Goal: Task Accomplishment & Management: Use online tool/utility

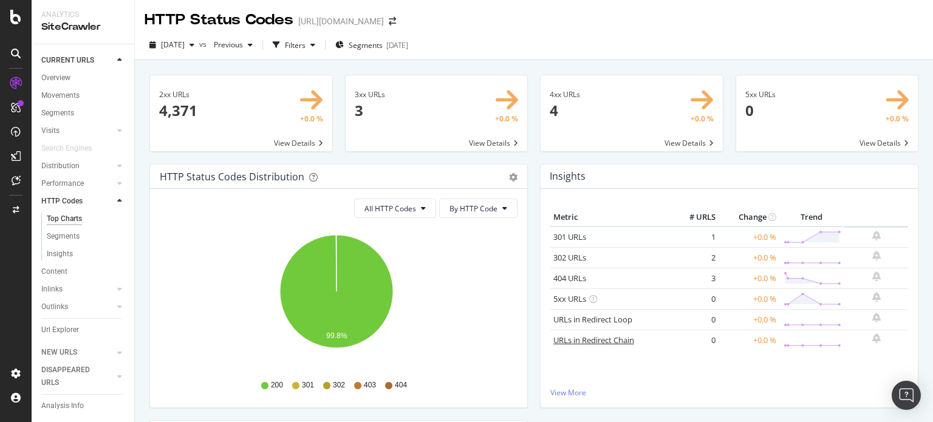
click at [559, 341] on link "URLs in Redirect Chain" at bounding box center [593, 340] width 81 height 11
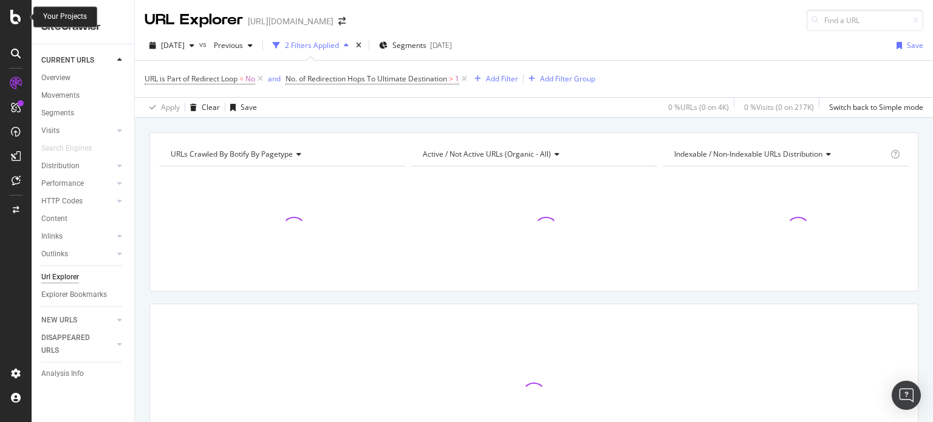
click at [19, 15] on icon at bounding box center [15, 17] width 11 height 15
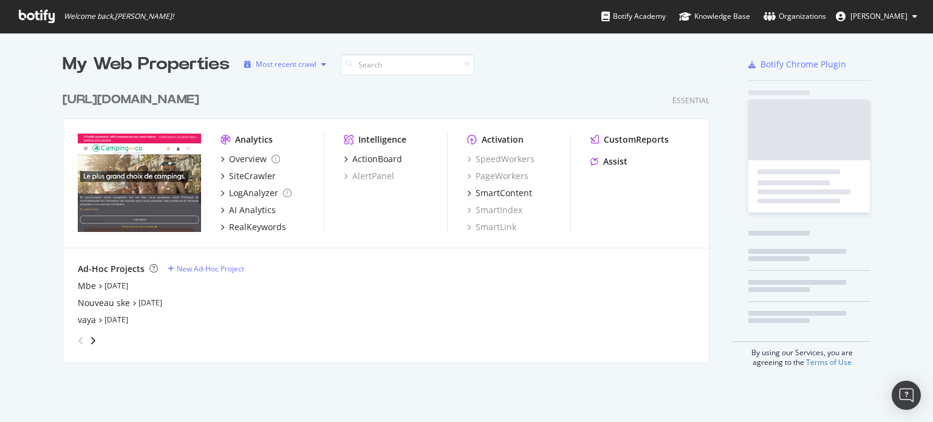
scroll to position [413, 914]
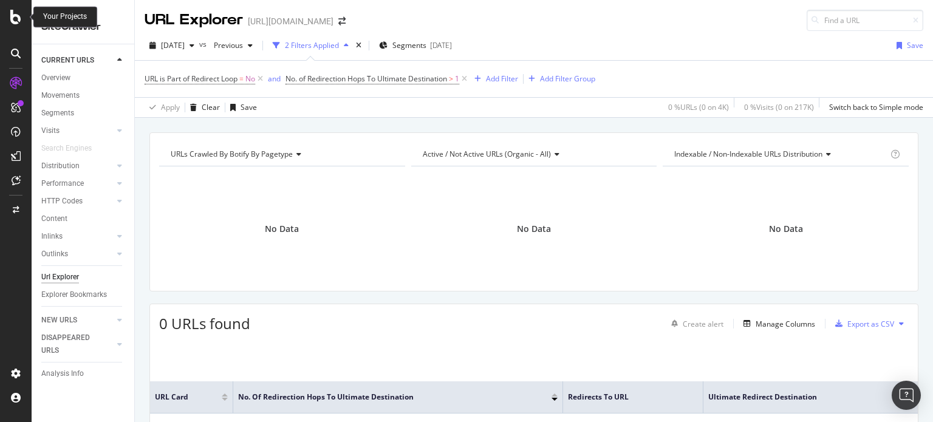
click at [15, 19] on icon at bounding box center [15, 17] width 11 height 15
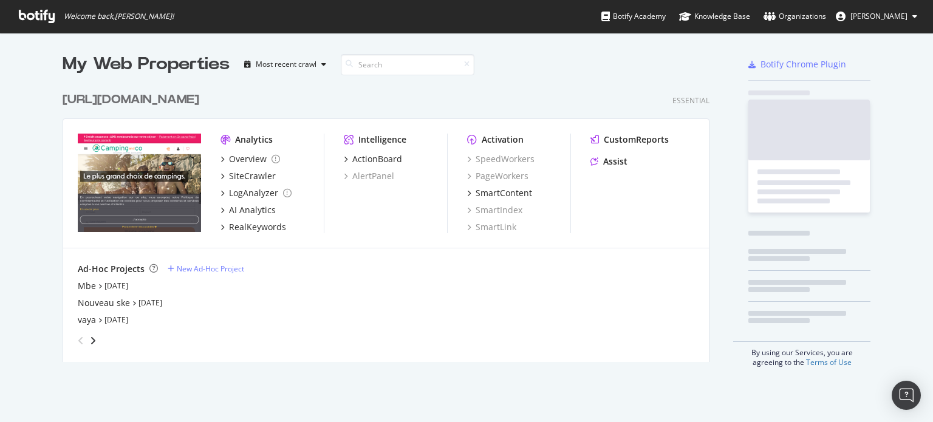
scroll to position [413, 914]
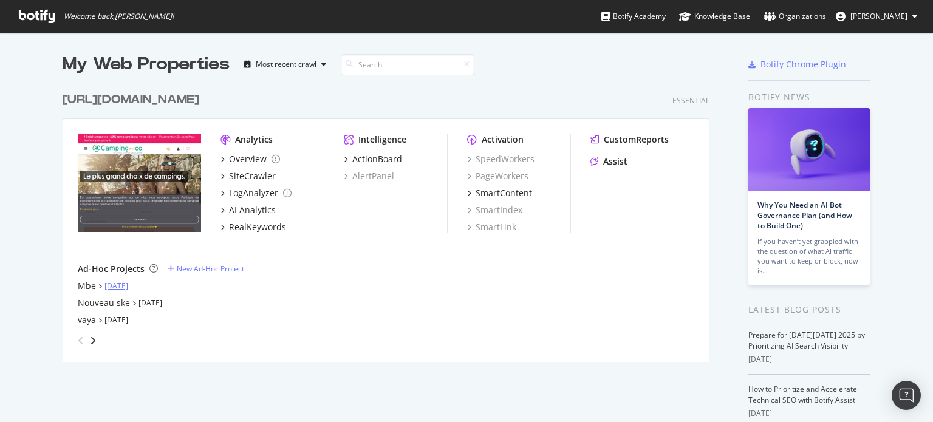
click at [110, 282] on link "[DATE]" at bounding box center [116, 286] width 24 height 10
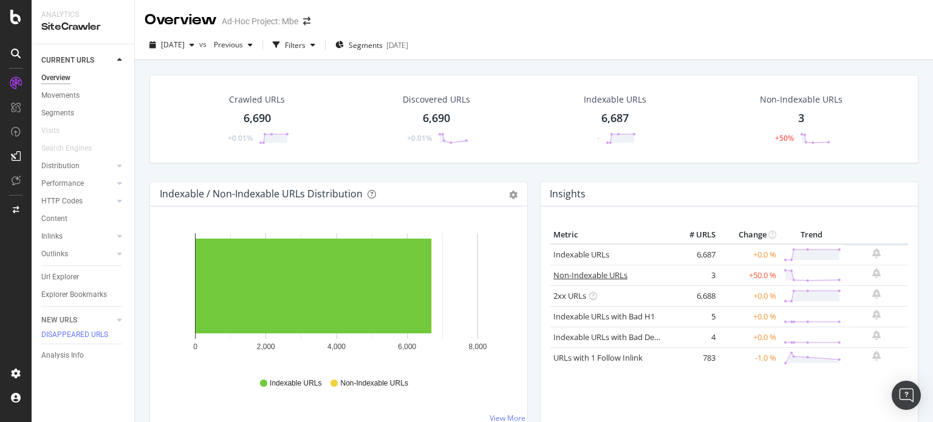
click at [593, 274] on link "Non-Indexable URLs" at bounding box center [590, 275] width 74 height 11
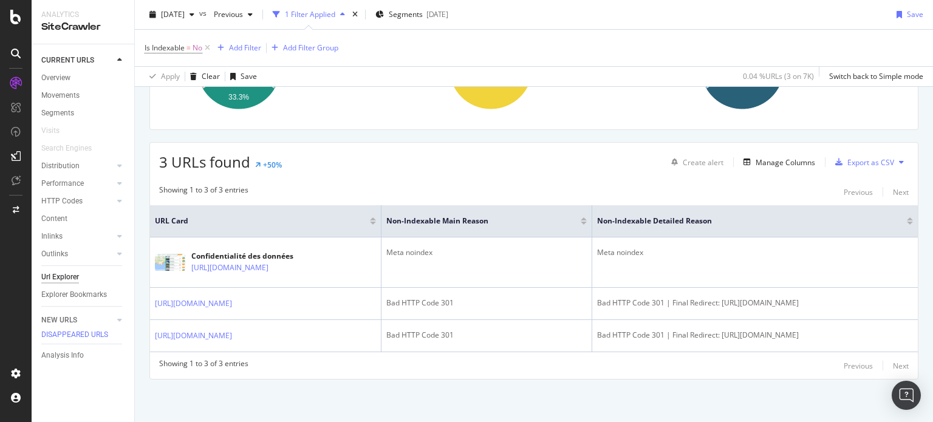
scroll to position [184, 0]
click at [785, 157] on div "Manage Columns" at bounding box center [786, 162] width 60 height 10
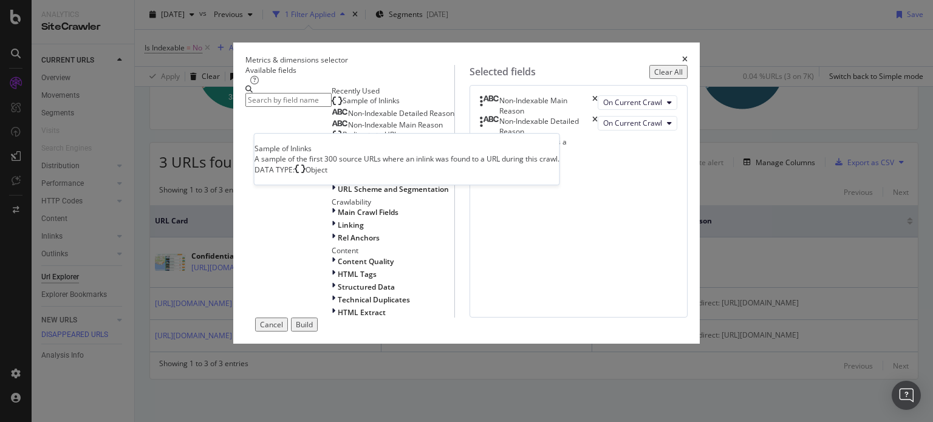
click at [343, 106] on span "Sample of Inlinks" at bounding box center [371, 100] width 57 height 10
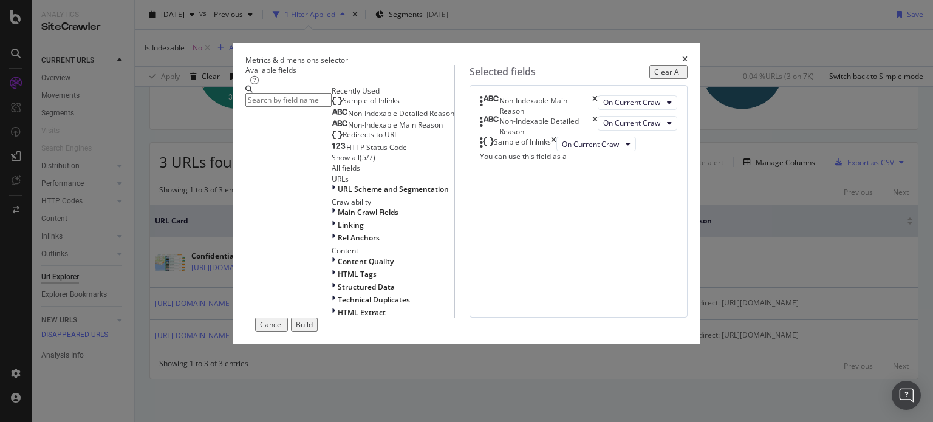
click at [313, 330] on div "Build" at bounding box center [304, 324] width 17 height 10
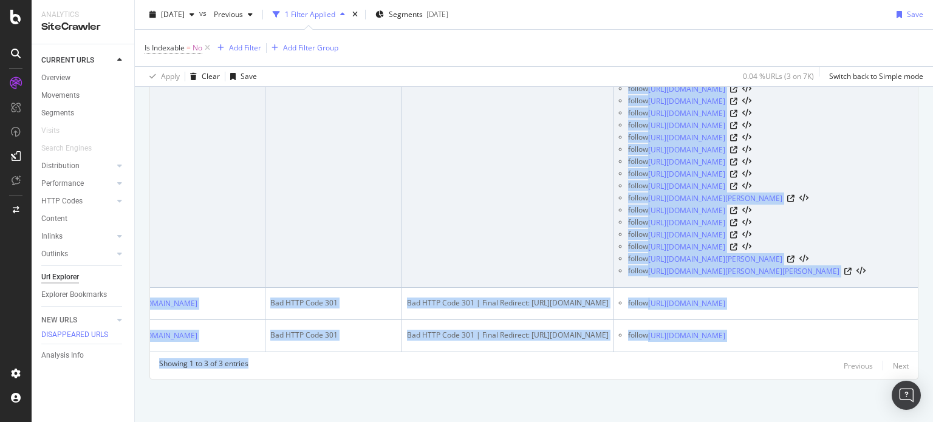
scroll to position [7245, 0]
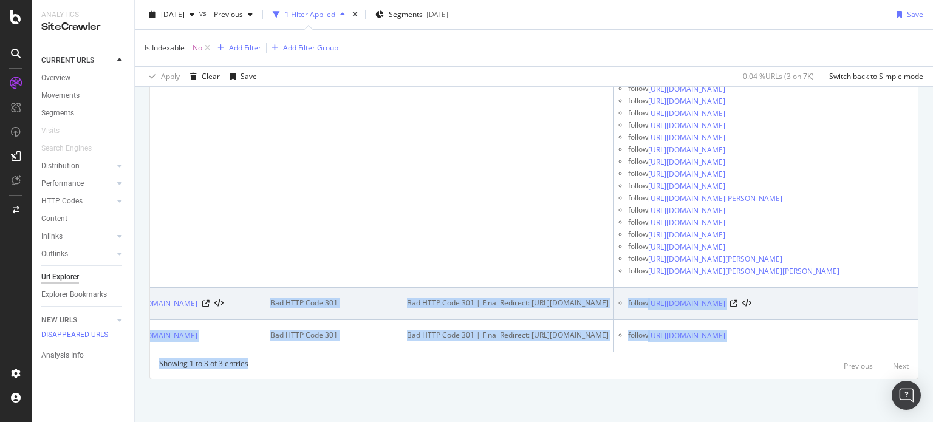
drag, startPoint x: 296, startPoint y: 366, endPoint x: 159, endPoint y: 261, distance: 173.7
copy div "Bad HTTP Code 301 Bad HTTP Code 301 | Final Redirect: [URL][DOMAIN_NAME] follow…"
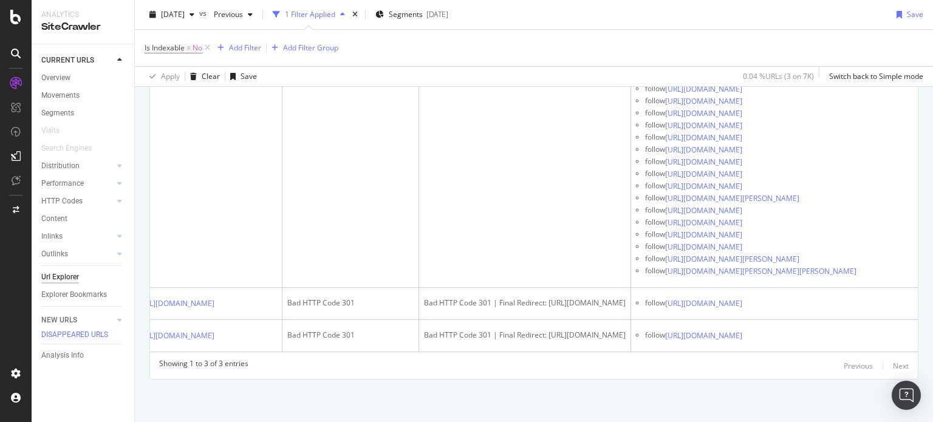
scroll to position [0, 0]
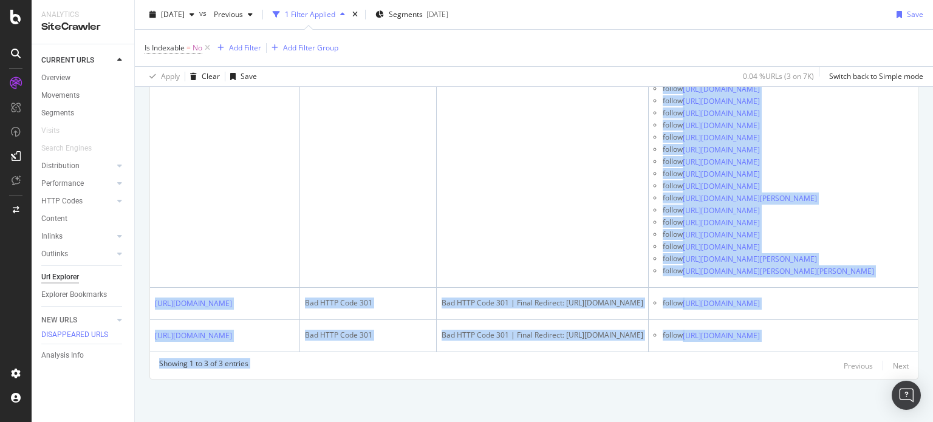
drag, startPoint x: 154, startPoint y: 242, endPoint x: 682, endPoint y: 386, distance: 547.5
copy div "Loremipsumdolor sit ametcon adipi://eli.seddoeius-tempori.ut/labore.etdo Magn a…"
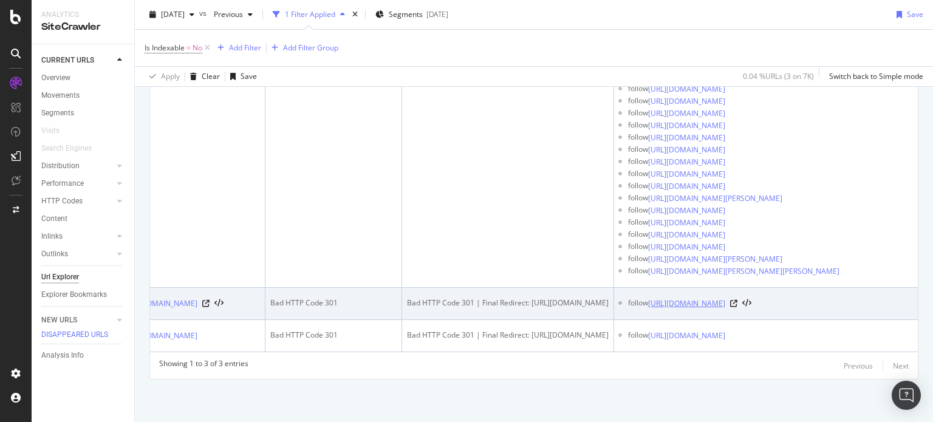
scroll to position [0, 254]
drag, startPoint x: 881, startPoint y: 236, endPoint x: 692, endPoint y: 287, distance: 195.5
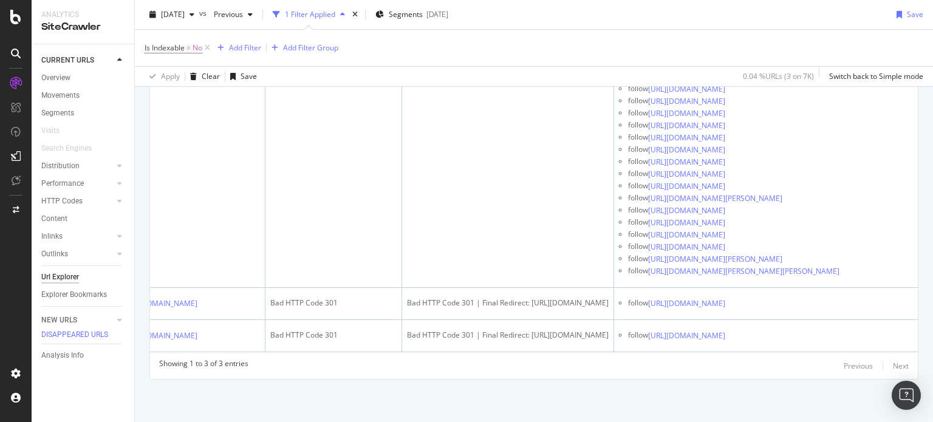
drag, startPoint x: 260, startPoint y: 371, endPoint x: 148, endPoint y: 274, distance: 148.6
copy div "5/257.html Bad HTTP Code 301 Bad HTTP Code 301 | Final Redirect: [URL][DOMAIN_N…"
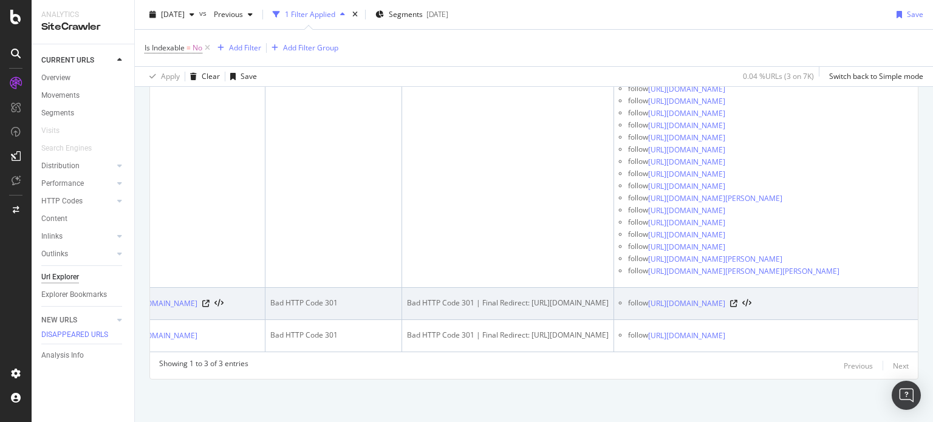
click at [181, 298] on div "[URL][DOMAIN_NAME]" at bounding box center [171, 304] width 103 height 12
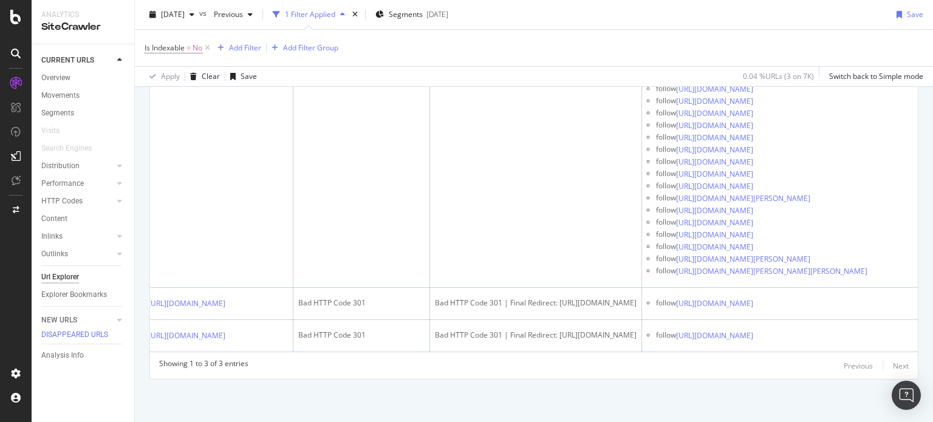
scroll to position [0, 0]
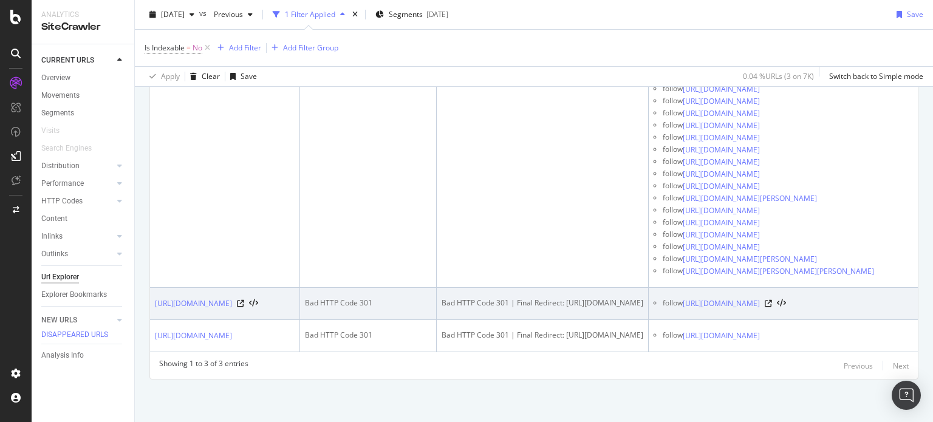
drag, startPoint x: 190, startPoint y: 289, endPoint x: 151, endPoint y: 268, distance: 43.8
click at [151, 288] on td "[URL][DOMAIN_NAME]" at bounding box center [225, 304] width 150 height 32
copy link "[URL][DOMAIN_NAME]"
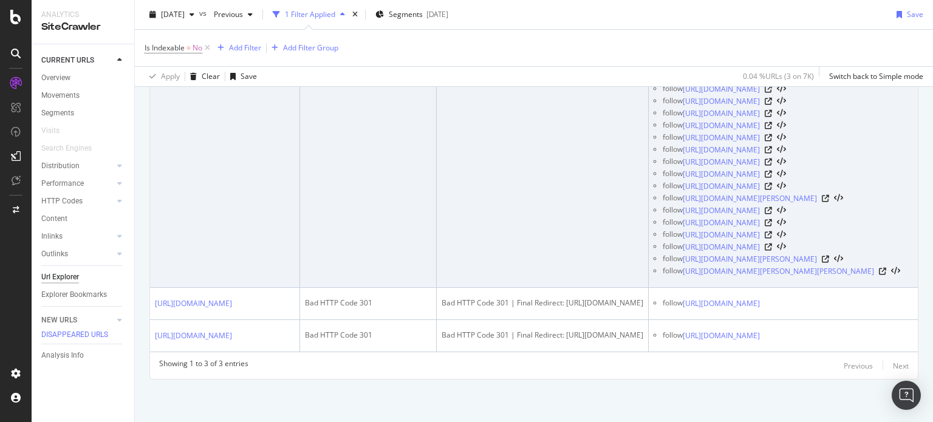
scroll to position [6395, 0]
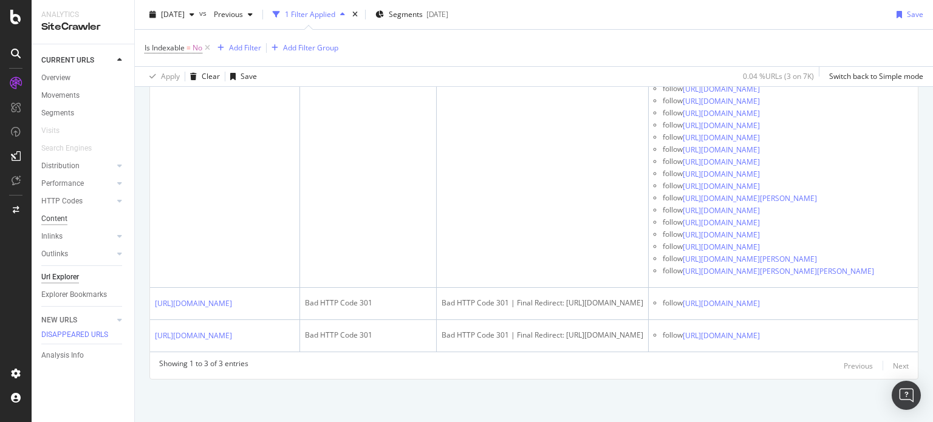
click at [54, 217] on div "Content" at bounding box center [54, 219] width 26 height 13
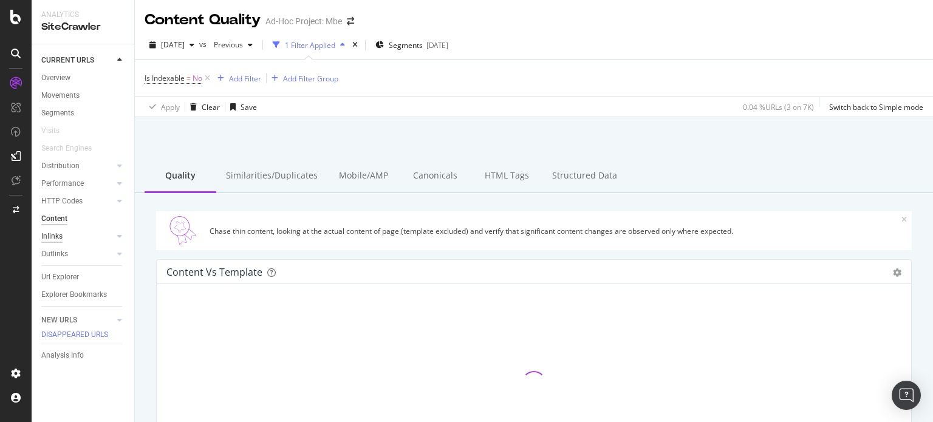
click at [49, 237] on div "Inlinks" at bounding box center [51, 236] width 21 height 13
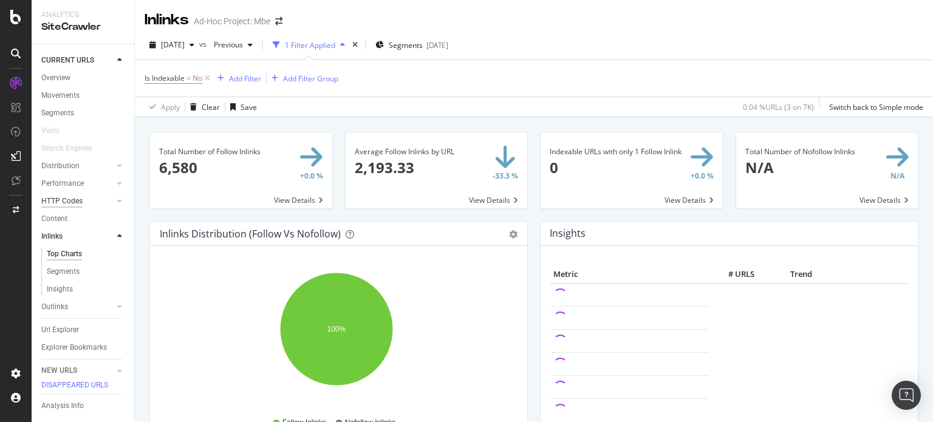
click at [73, 197] on div "HTTP Codes" at bounding box center [61, 201] width 41 height 13
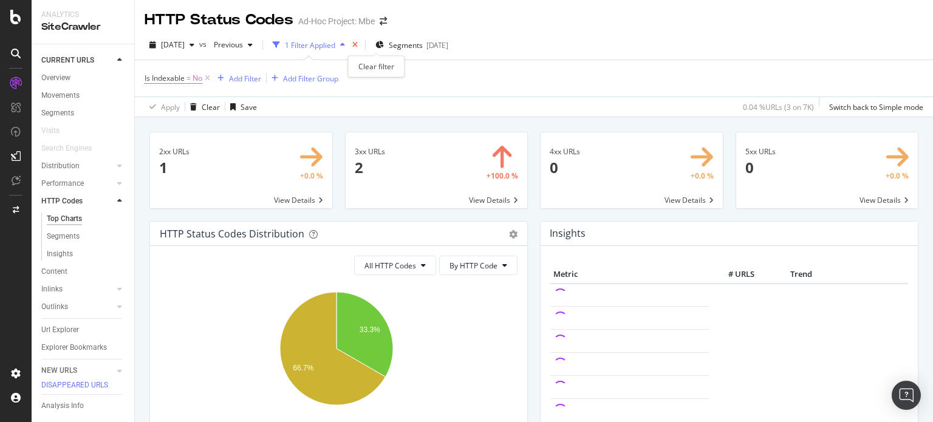
click at [358, 47] on icon "times" at bounding box center [354, 44] width 5 height 7
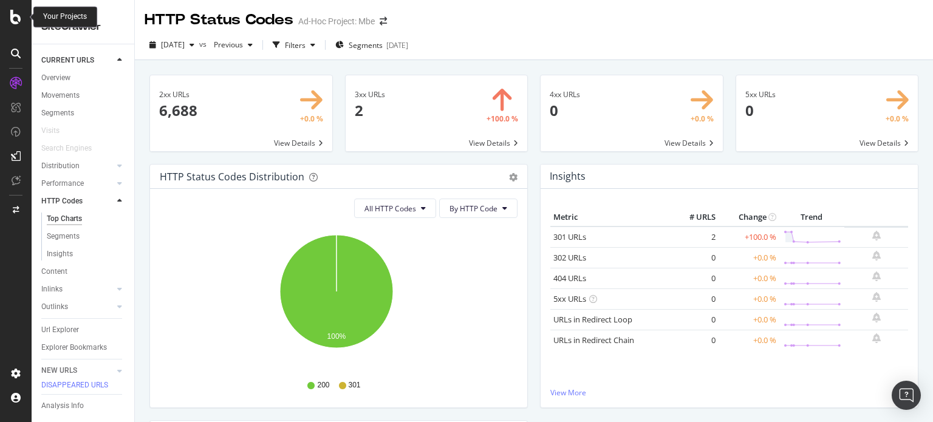
click at [24, 16] on div at bounding box center [15, 17] width 29 height 15
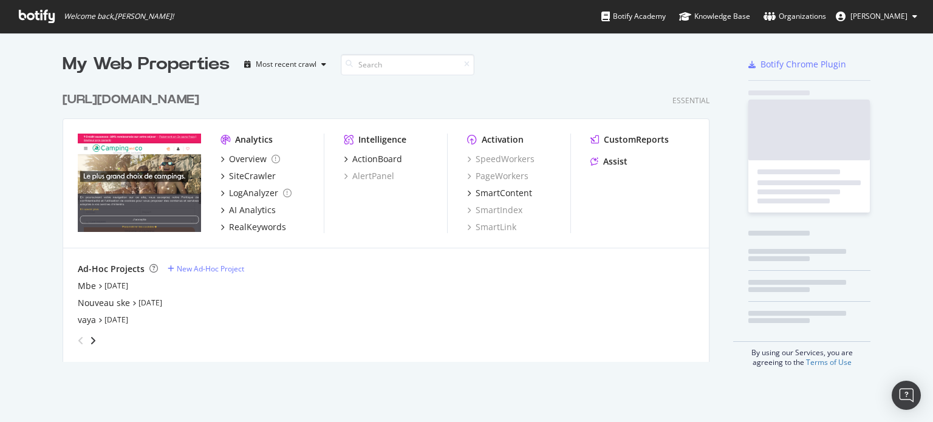
scroll to position [413, 914]
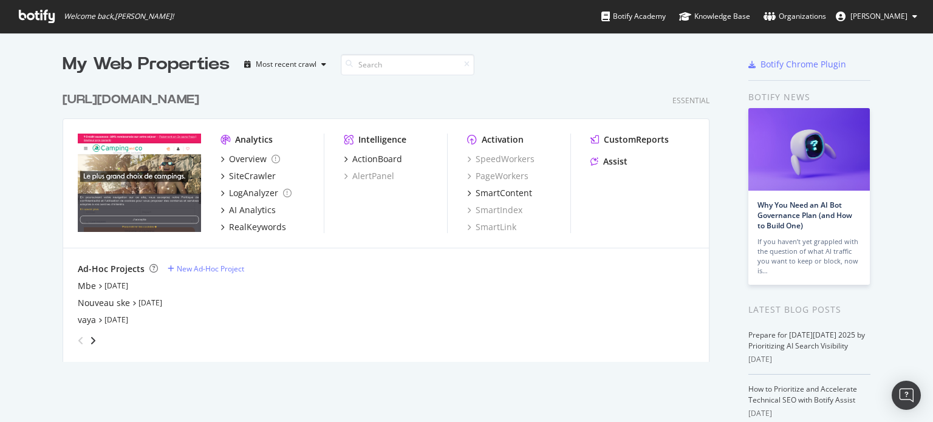
click at [89, 339] on div "angle-right" at bounding box center [93, 341] width 9 height 12
click at [87, 281] on div "[DOMAIN_NAME]" at bounding box center [113, 286] width 70 height 12
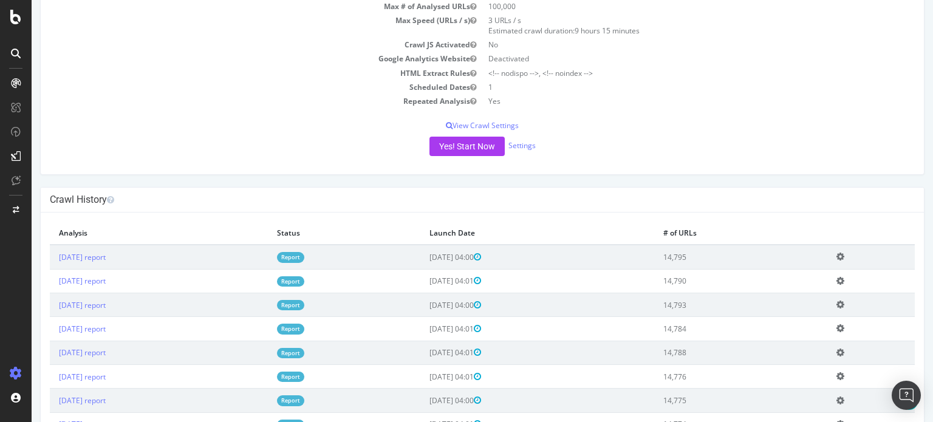
scroll to position [182, 0]
click at [304, 254] on link "Report" at bounding box center [290, 256] width 27 height 10
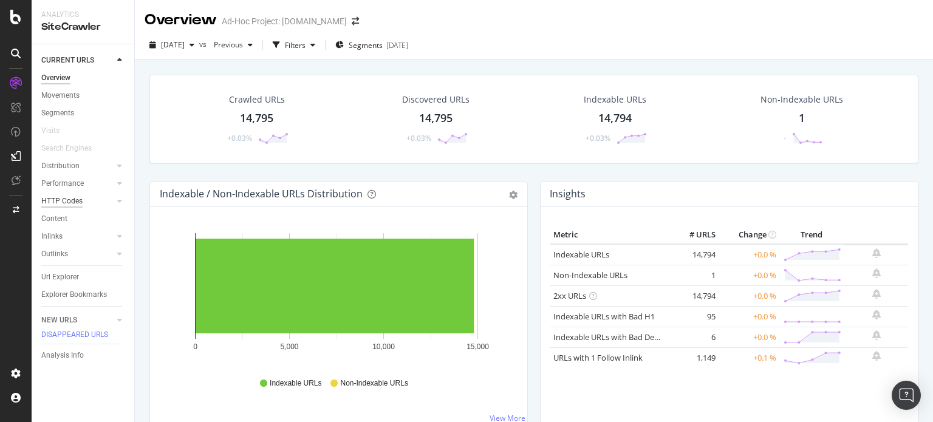
click at [66, 198] on div "HTTP Codes" at bounding box center [61, 201] width 41 height 13
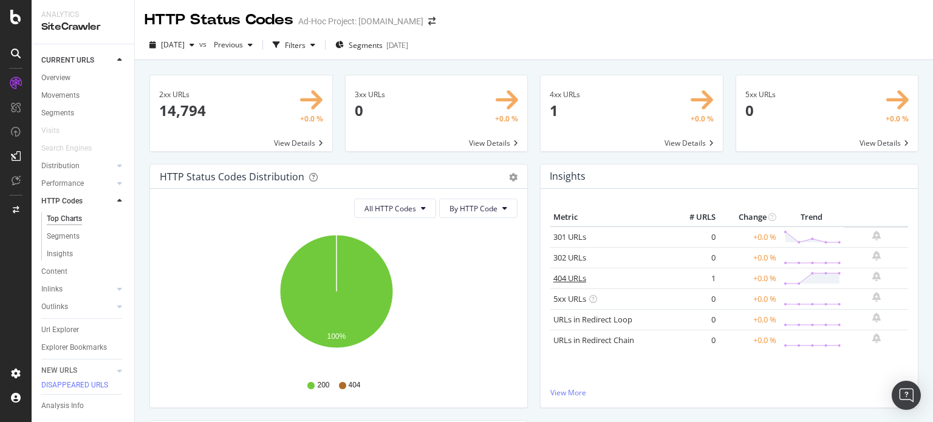
click at [566, 276] on link "404 URLs" at bounding box center [569, 278] width 33 height 11
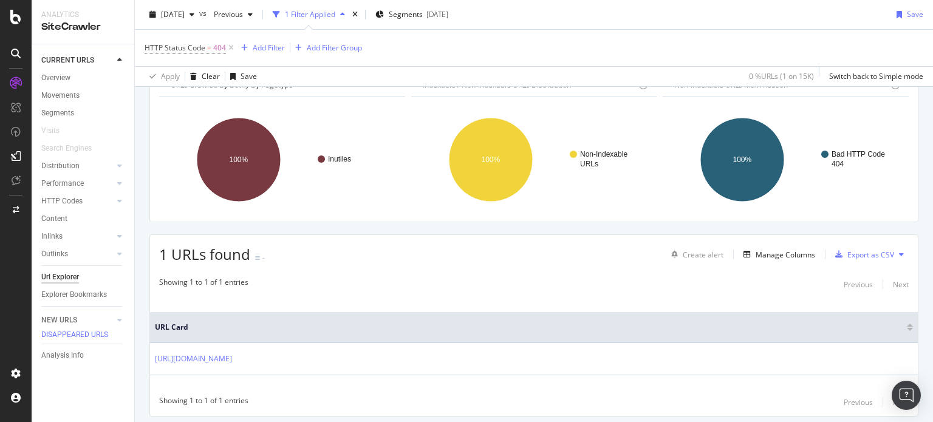
scroll to position [105, 0]
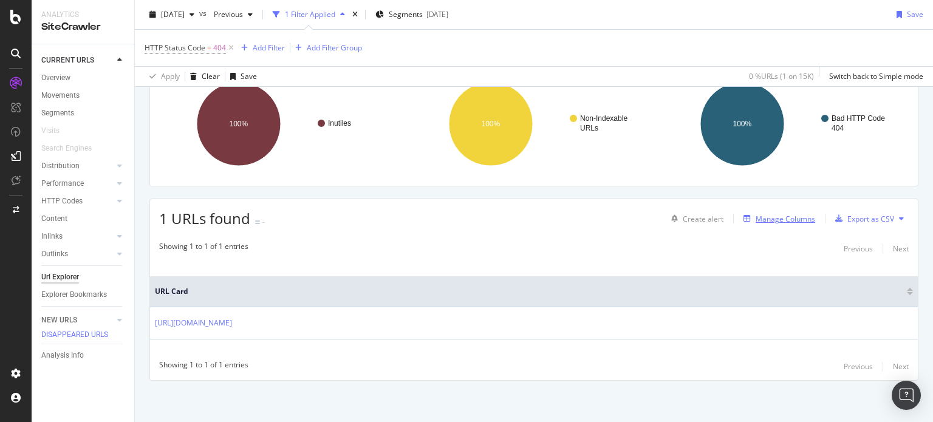
click at [785, 216] on div "Manage Columns" at bounding box center [786, 219] width 60 height 10
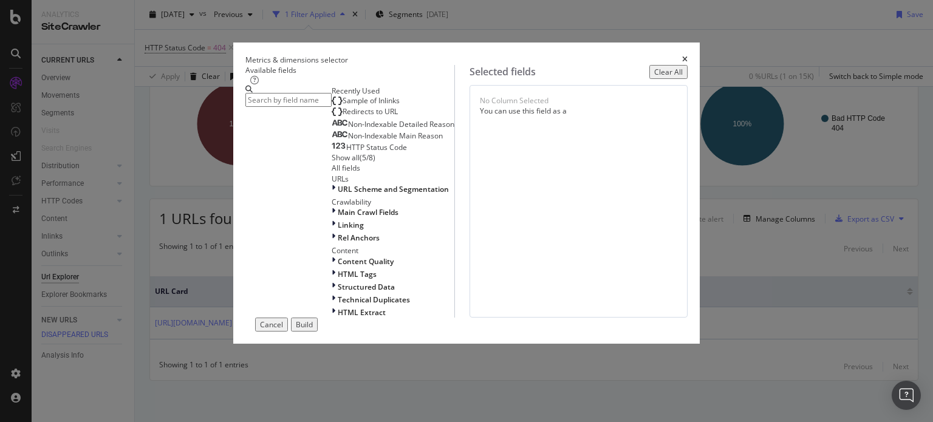
click at [343, 106] on span "Sample of Inlinks" at bounding box center [371, 100] width 57 height 10
click at [313, 330] on div "Build" at bounding box center [304, 324] width 17 height 10
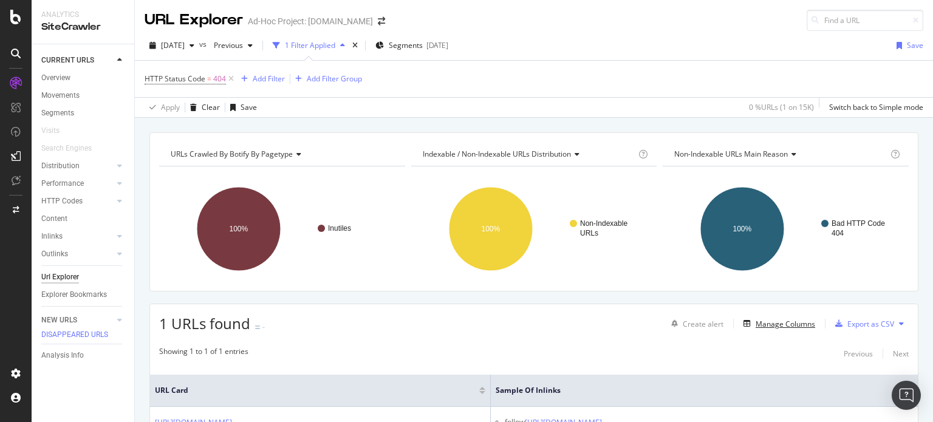
scroll to position [105, 0]
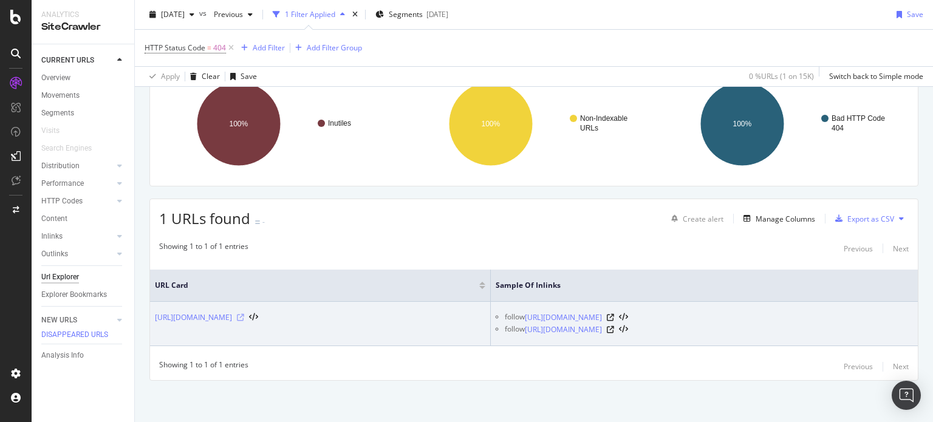
click at [244, 319] on icon at bounding box center [240, 317] width 7 height 7
click at [614, 318] on icon at bounding box center [610, 317] width 7 height 7
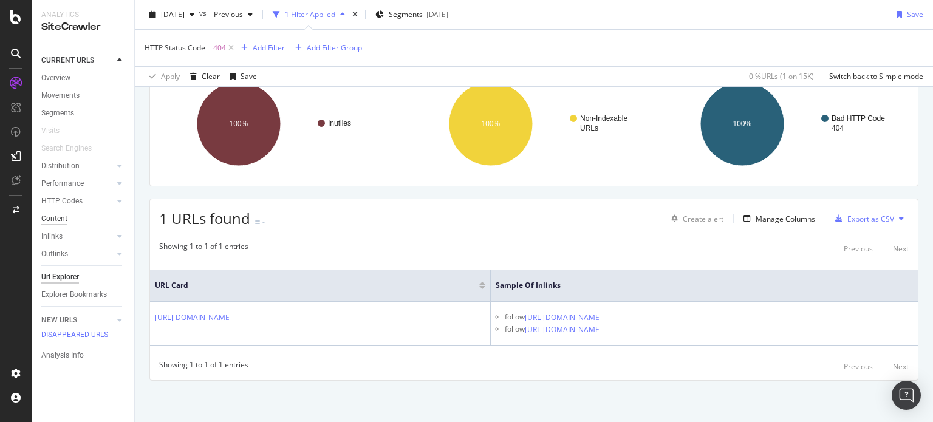
click at [61, 220] on div "Content" at bounding box center [54, 219] width 26 height 13
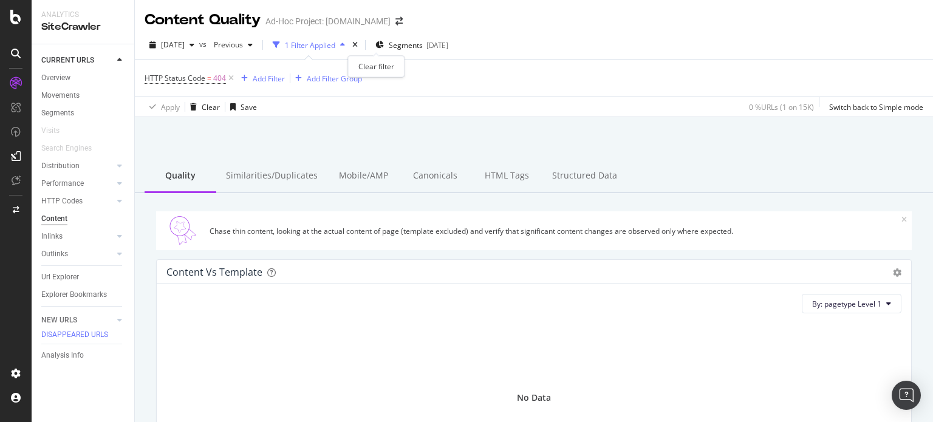
click at [360, 46] on div "times" at bounding box center [355, 45] width 10 height 12
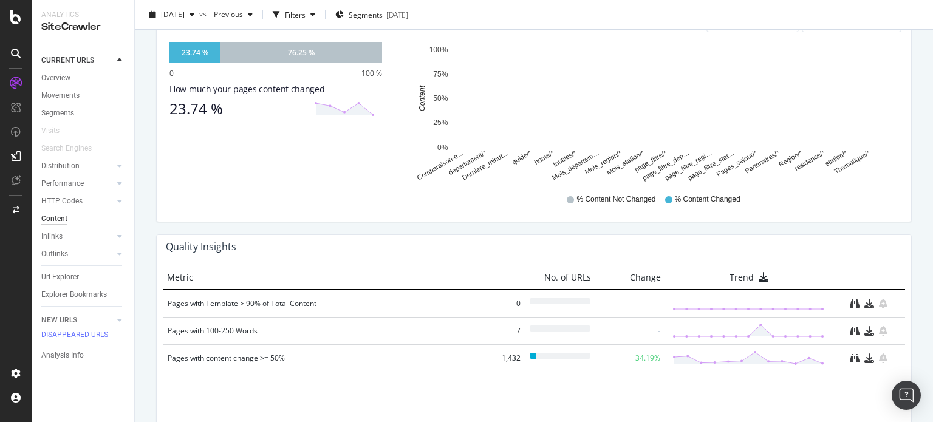
scroll to position [810, 0]
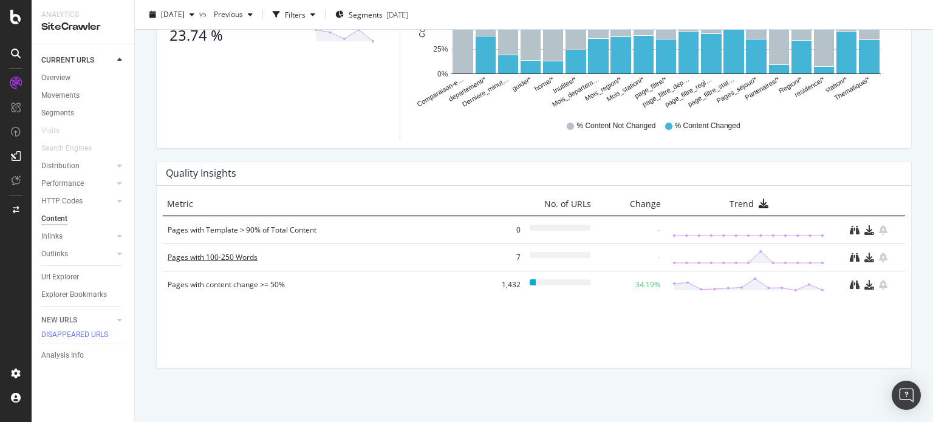
click at [244, 254] on div "Pages with 100-250 Words" at bounding box center [324, 257] width 313 height 12
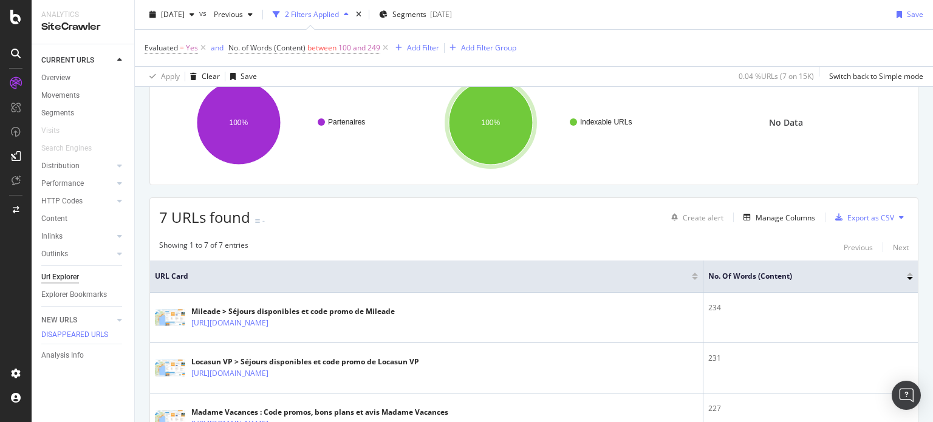
scroll to position [243, 0]
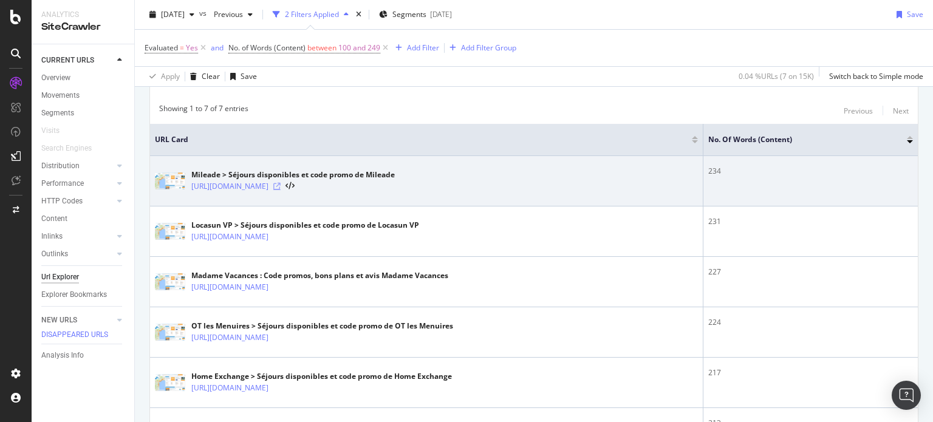
click at [281, 186] on icon at bounding box center [276, 186] width 7 height 7
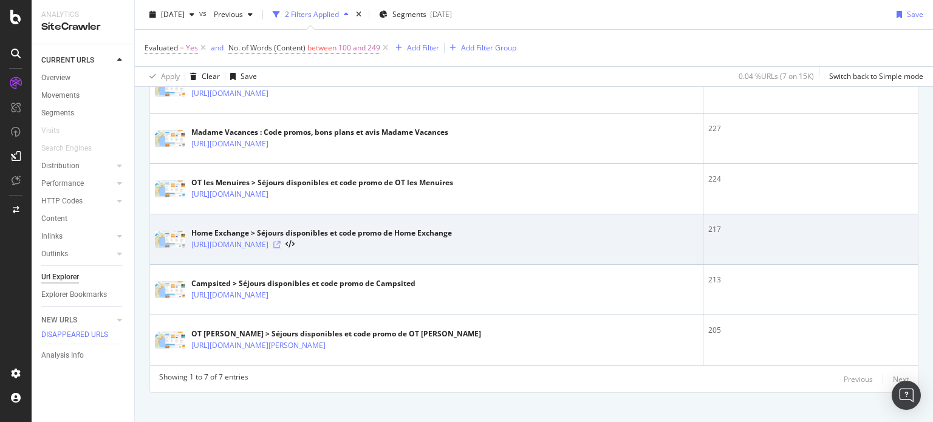
scroll to position [397, 0]
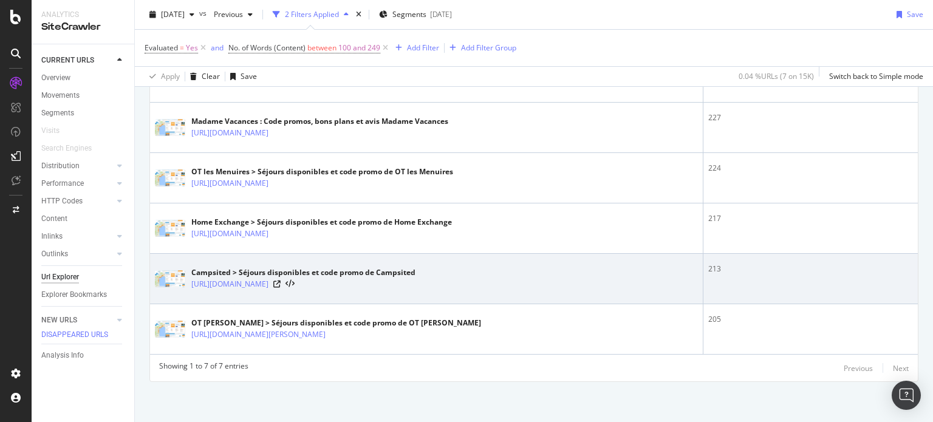
click at [415, 281] on div "[URL][DOMAIN_NAME]" at bounding box center [303, 284] width 224 height 12
click at [281, 281] on icon at bounding box center [276, 284] width 7 height 7
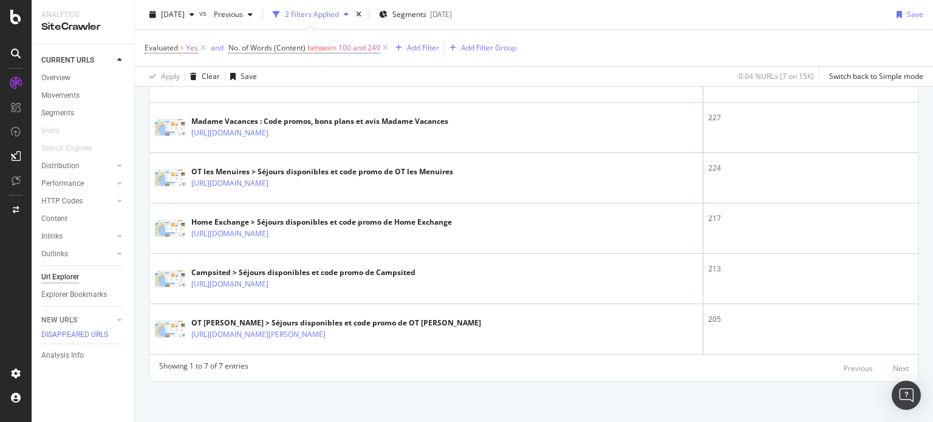
scroll to position [0, 0]
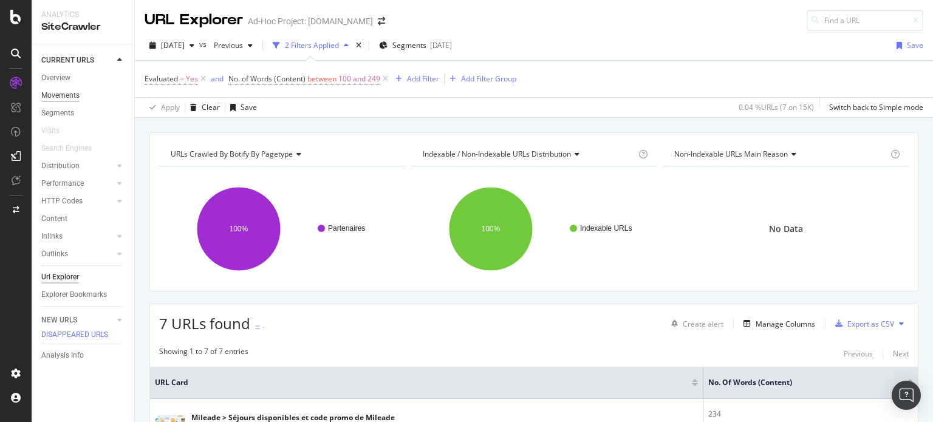
click at [56, 92] on div "Movements" at bounding box center [60, 95] width 38 height 13
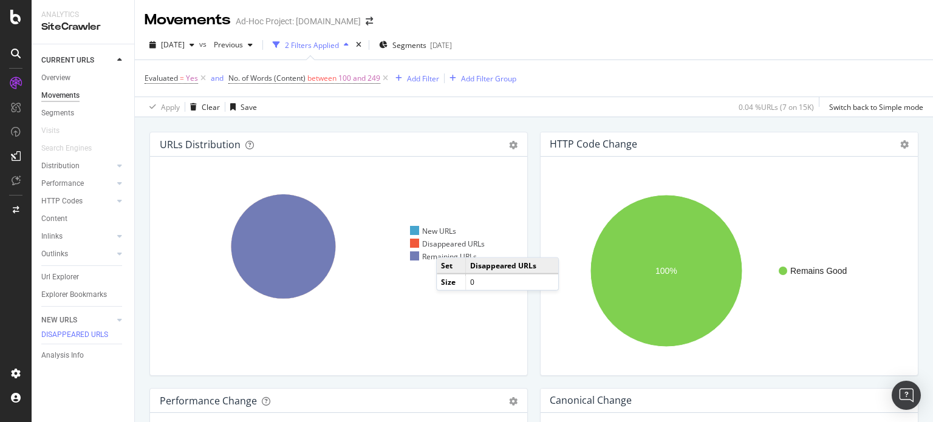
click at [448, 245] on div "Disappeared URLs" at bounding box center [447, 244] width 75 height 10
click at [44, 237] on div "Inlinks" at bounding box center [51, 236] width 21 height 13
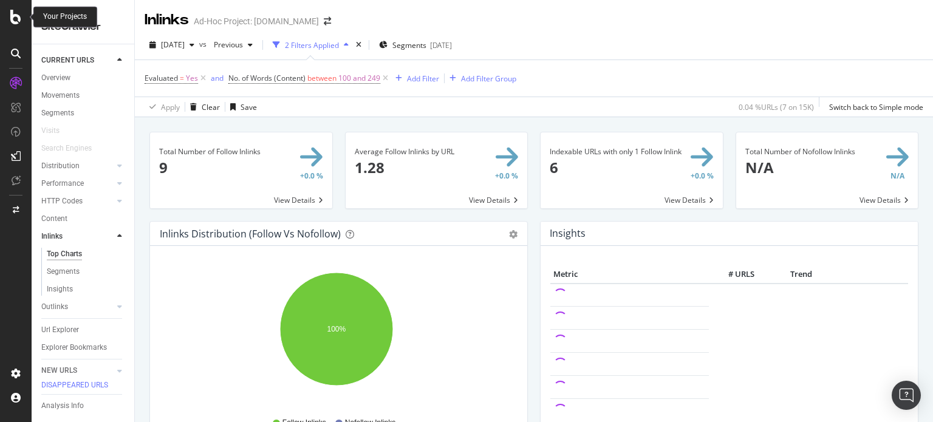
click at [12, 16] on icon at bounding box center [15, 17] width 11 height 15
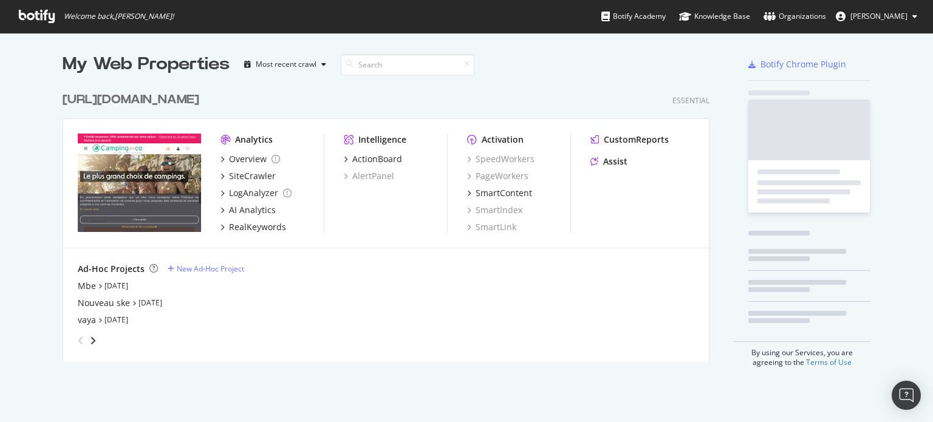
scroll to position [413, 914]
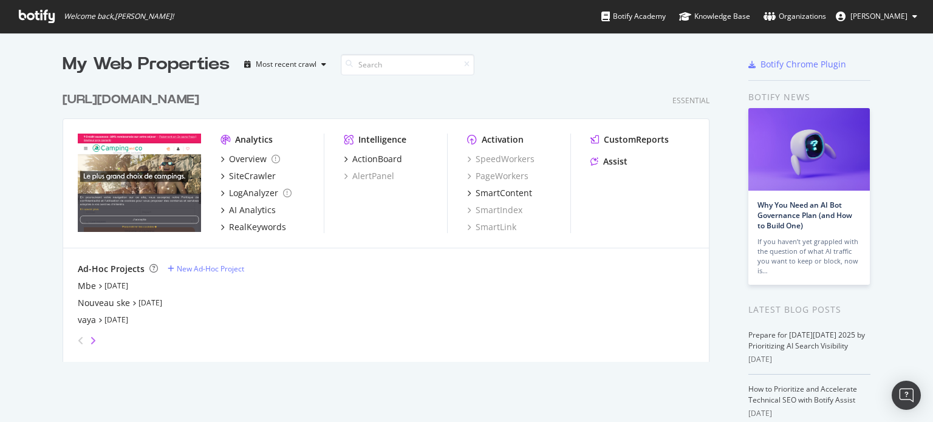
click at [90, 338] on icon "angle-right" at bounding box center [93, 341] width 6 height 10
click at [87, 303] on div "tripandco" at bounding box center [97, 303] width 39 height 12
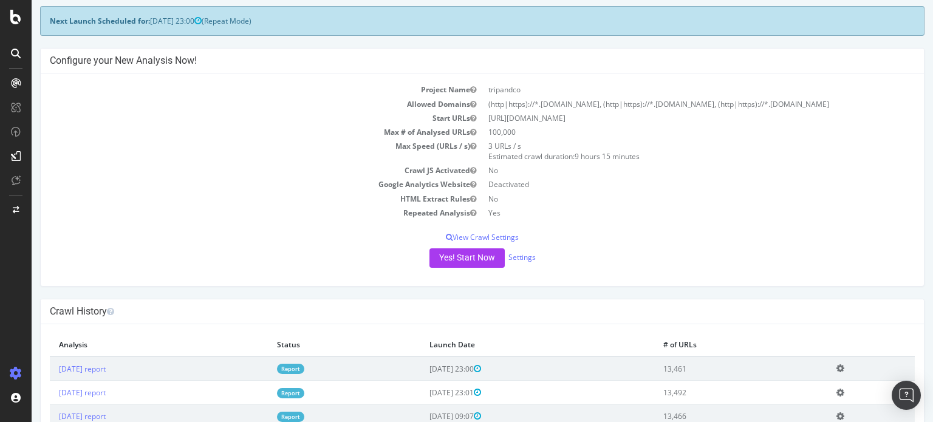
scroll to position [182, 0]
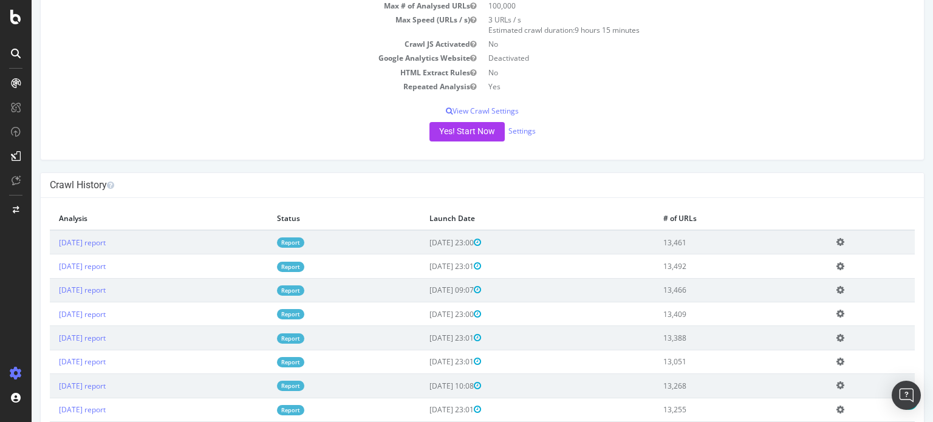
click at [304, 237] on link "Report" at bounding box center [290, 242] width 27 height 10
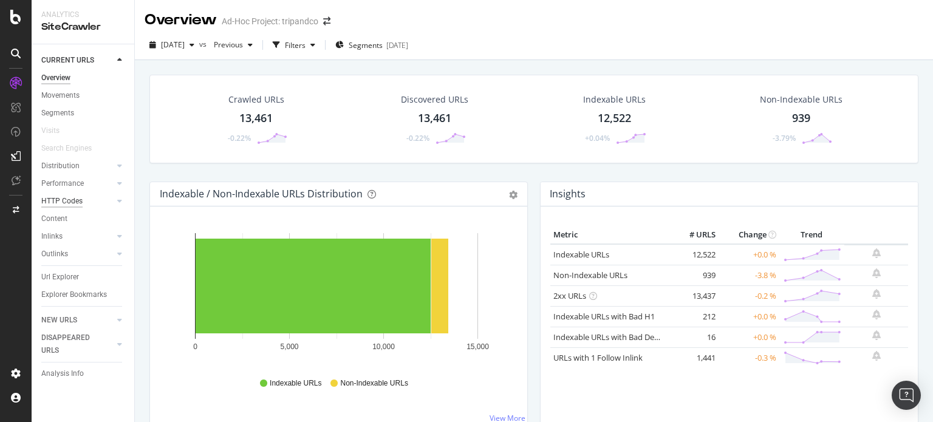
click at [71, 201] on div "HTTP Codes" at bounding box center [61, 201] width 41 height 13
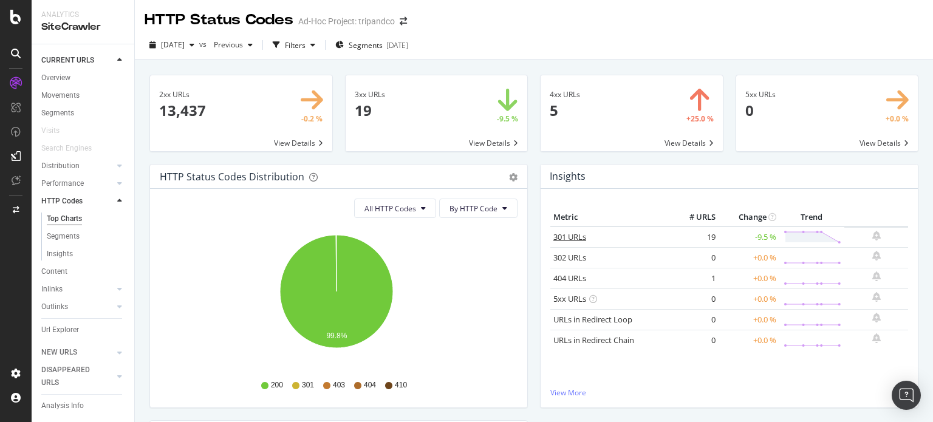
click at [573, 236] on link "301 URLs" at bounding box center [569, 236] width 33 height 11
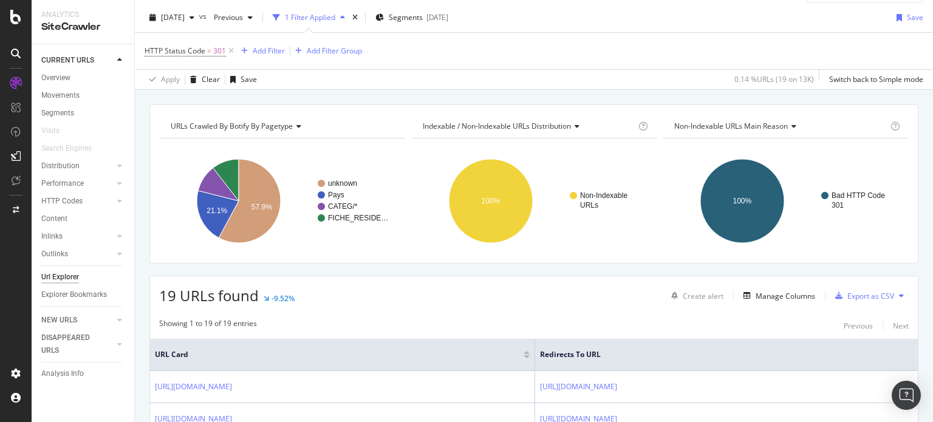
scroll to position [121, 0]
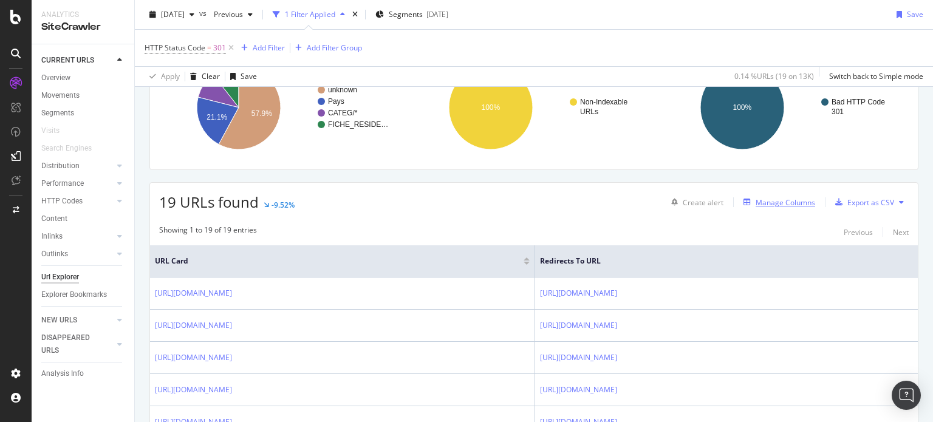
click at [775, 202] on div "Manage Columns" at bounding box center [786, 202] width 60 height 10
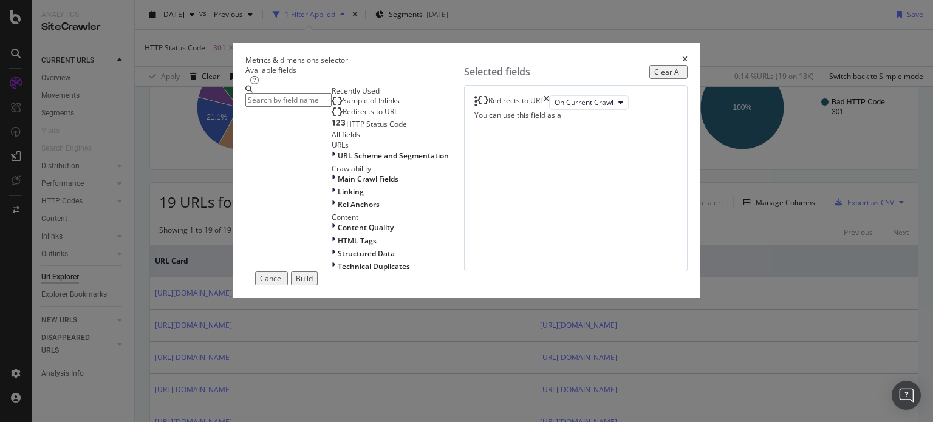
click at [343, 106] on span "Sample of Inlinks" at bounding box center [371, 100] width 57 height 10
click at [313, 284] on div "Build" at bounding box center [304, 278] width 17 height 10
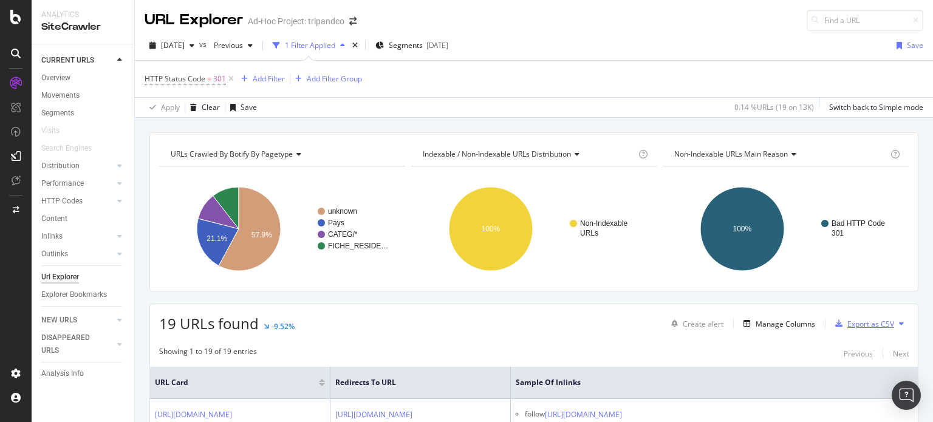
click at [856, 322] on div "Export as CSV" at bounding box center [870, 324] width 47 height 10
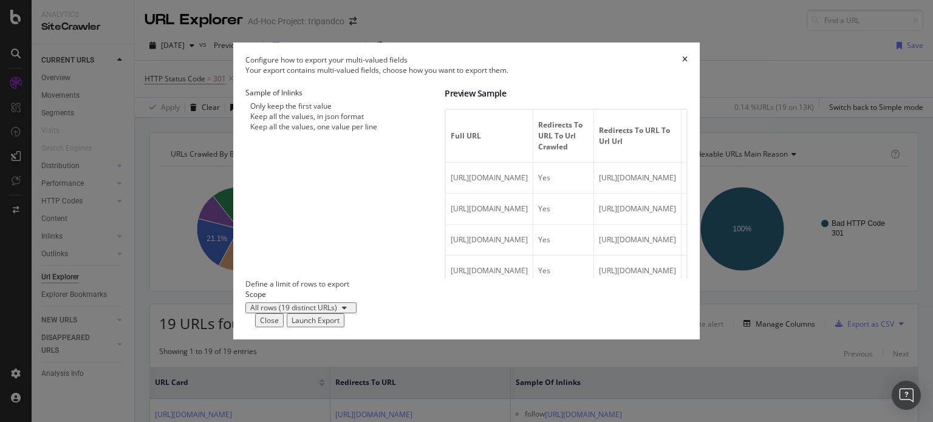
click at [340, 326] on div "Launch Export" at bounding box center [316, 320] width 48 height 10
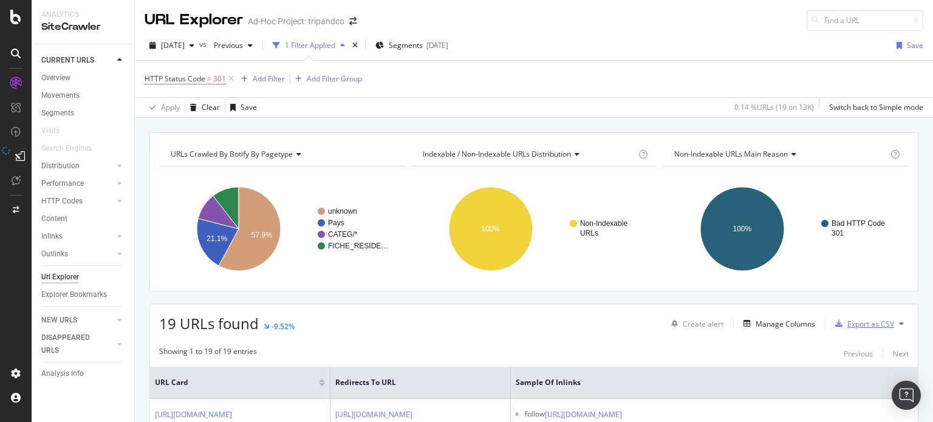
click at [855, 324] on div "Export as CSV" at bounding box center [870, 324] width 47 height 10
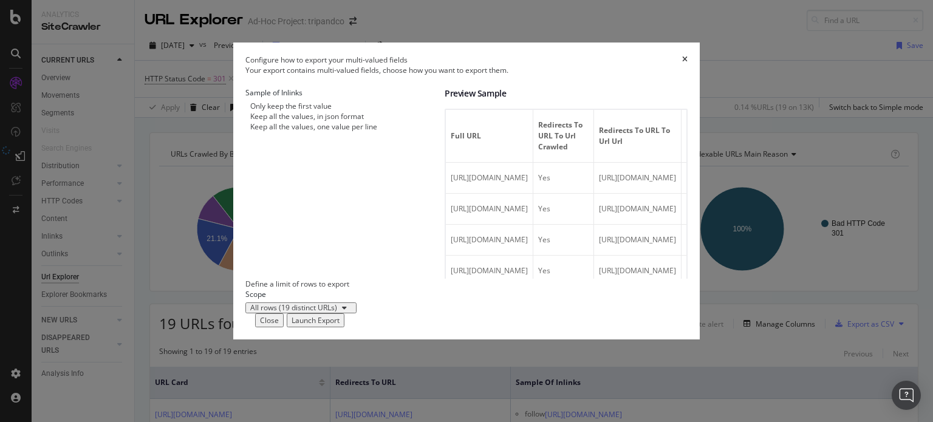
click at [340, 326] on div "Launch Export" at bounding box center [316, 320] width 48 height 10
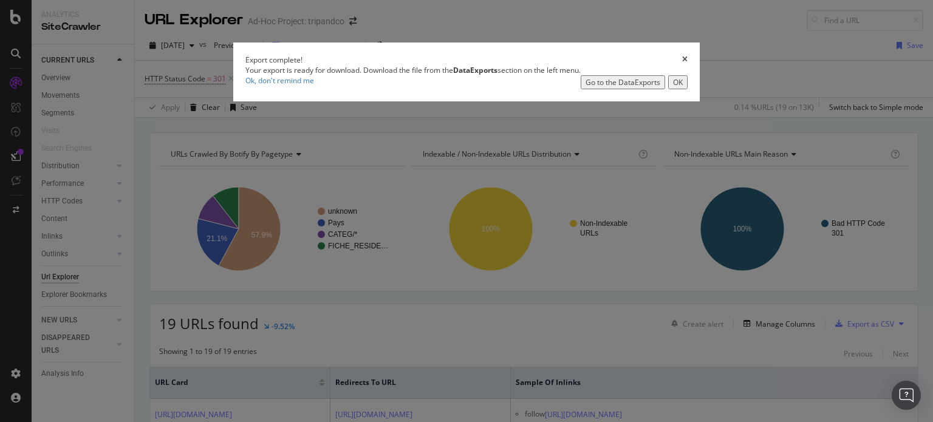
click at [615, 87] on div "Go to the DataExports" at bounding box center [623, 82] width 75 height 10
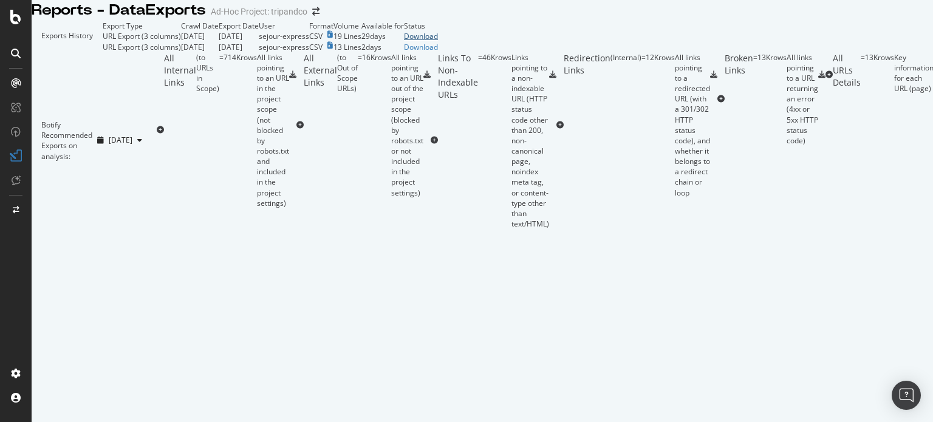
click at [438, 41] on div "Download" at bounding box center [421, 36] width 34 height 10
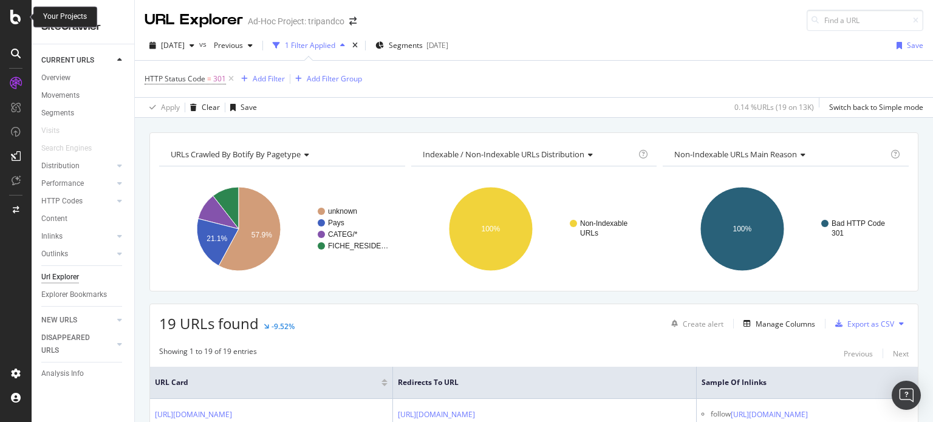
click at [12, 18] on icon at bounding box center [15, 17] width 11 height 15
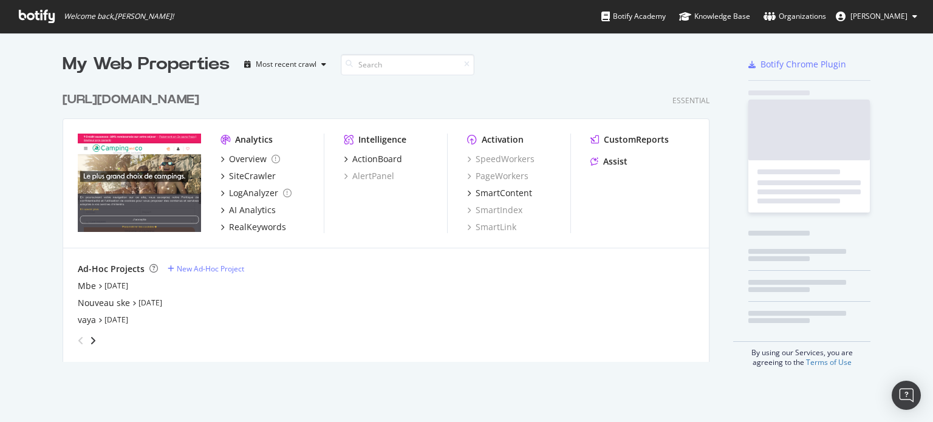
scroll to position [413, 914]
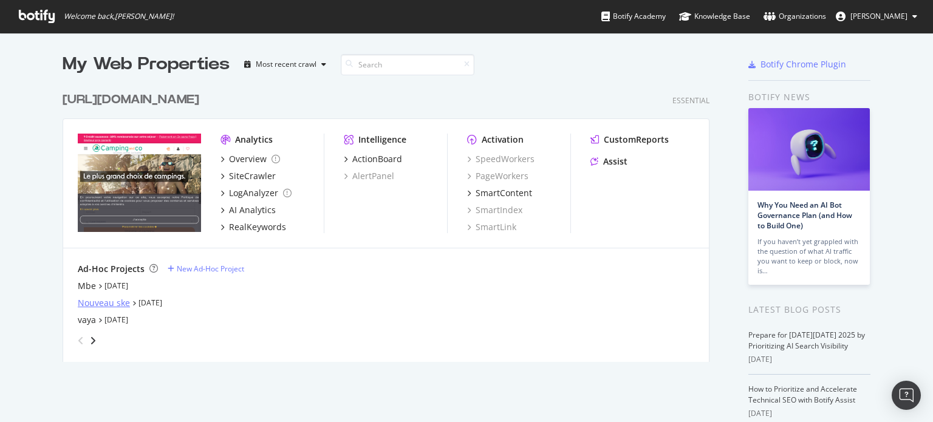
click at [104, 306] on div "Nouveau ske" at bounding box center [104, 303] width 52 height 12
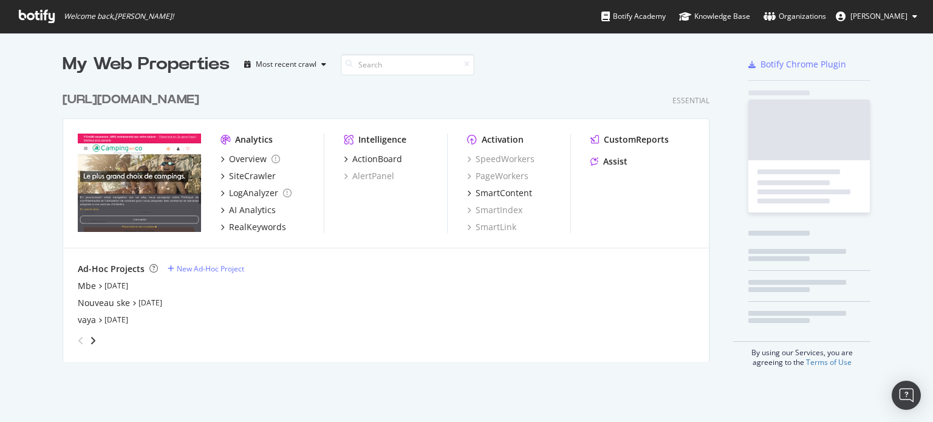
scroll to position [413, 914]
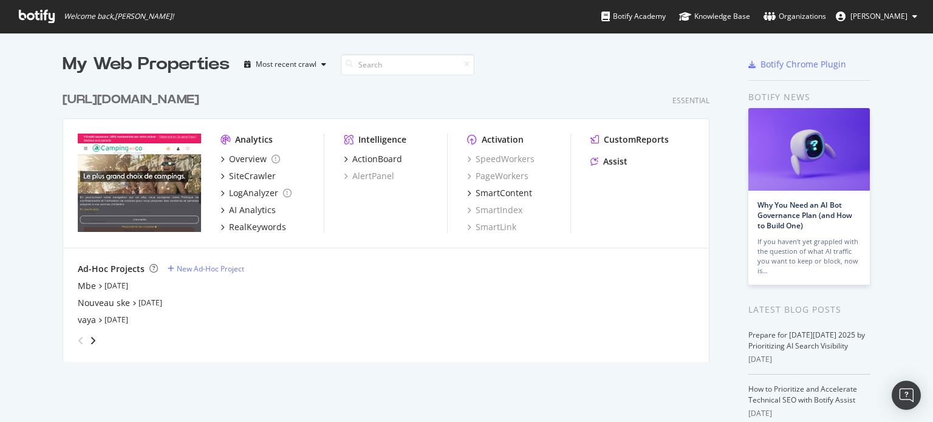
click at [89, 337] on div "angle-right" at bounding box center [93, 341] width 9 height 12
click at [80, 325] on div "cve" at bounding box center [84, 320] width 13 height 12
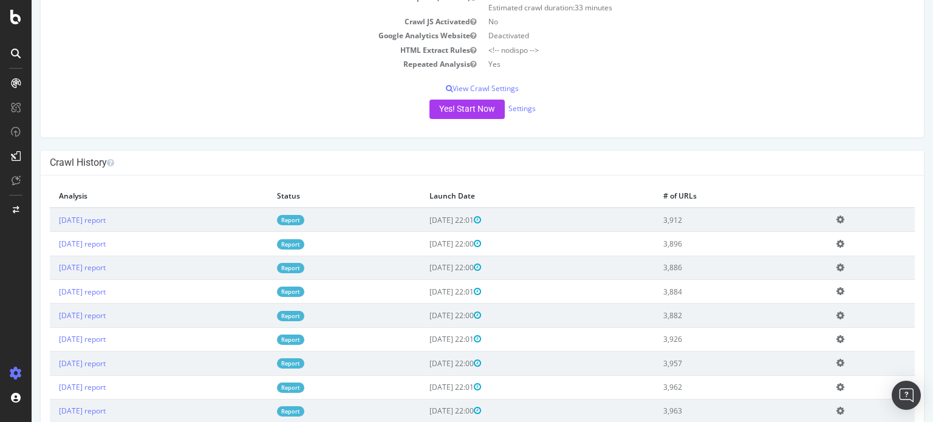
scroll to position [304, 0]
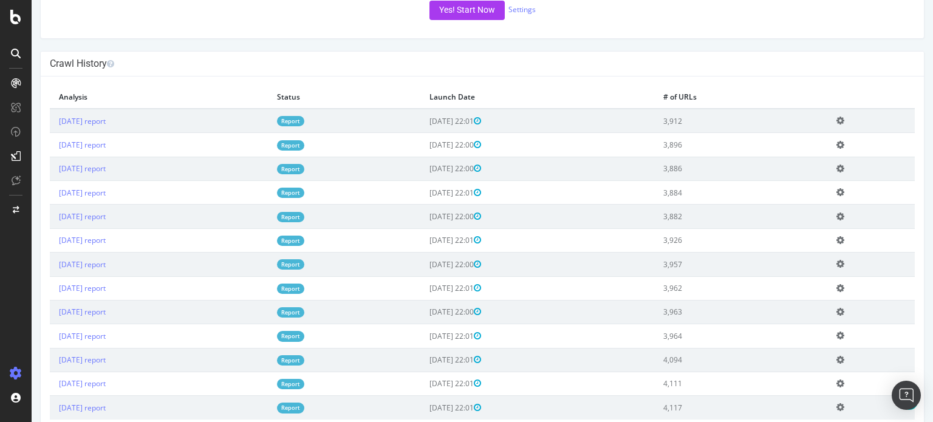
click at [304, 119] on link "Report" at bounding box center [290, 121] width 27 height 10
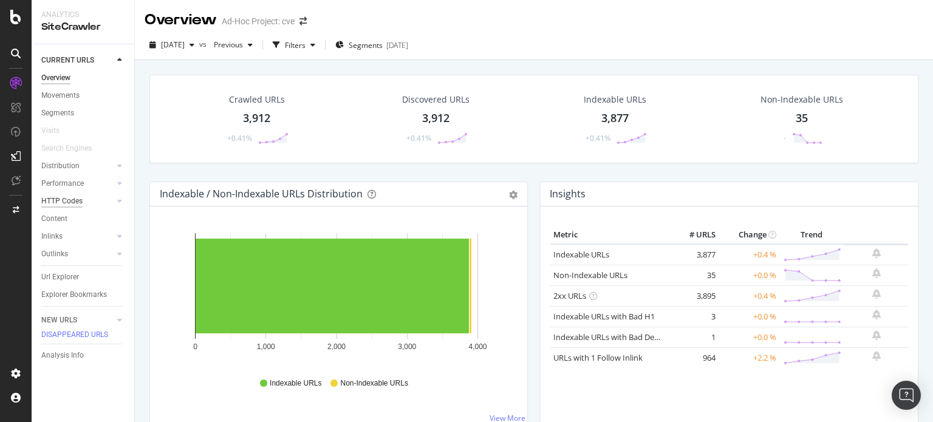
click at [65, 195] on div "HTTP Codes" at bounding box center [61, 201] width 41 height 13
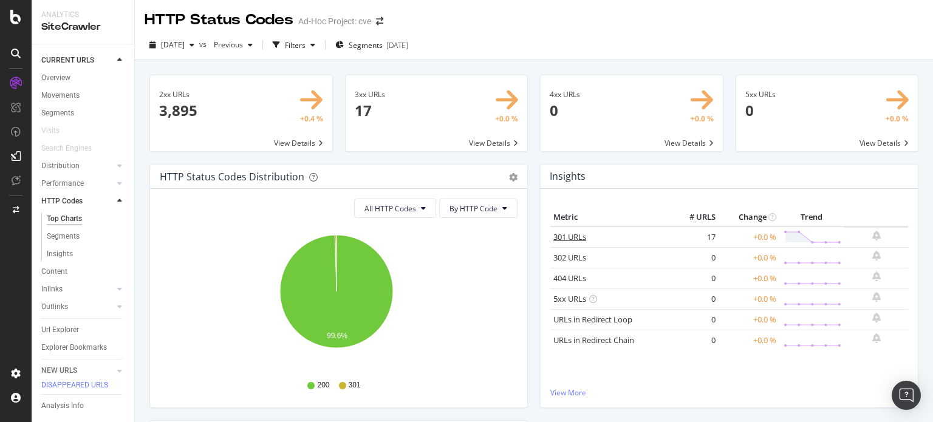
click at [564, 233] on link "301 URLs" at bounding box center [569, 236] width 33 height 11
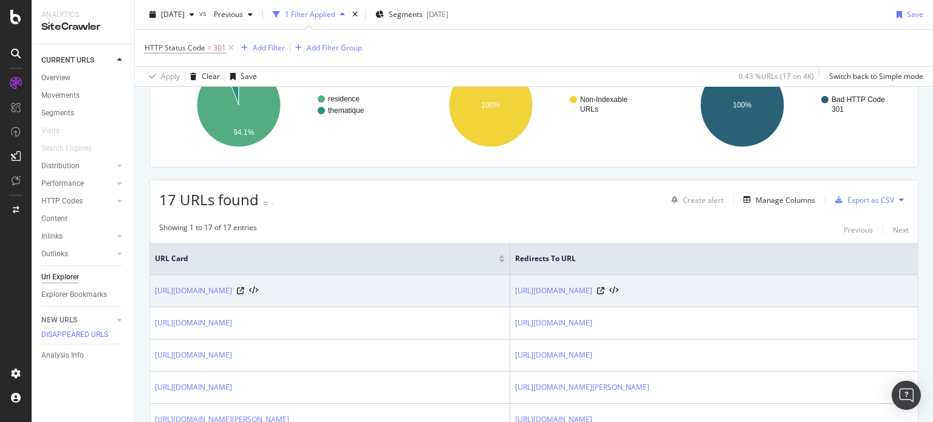
scroll to position [61, 0]
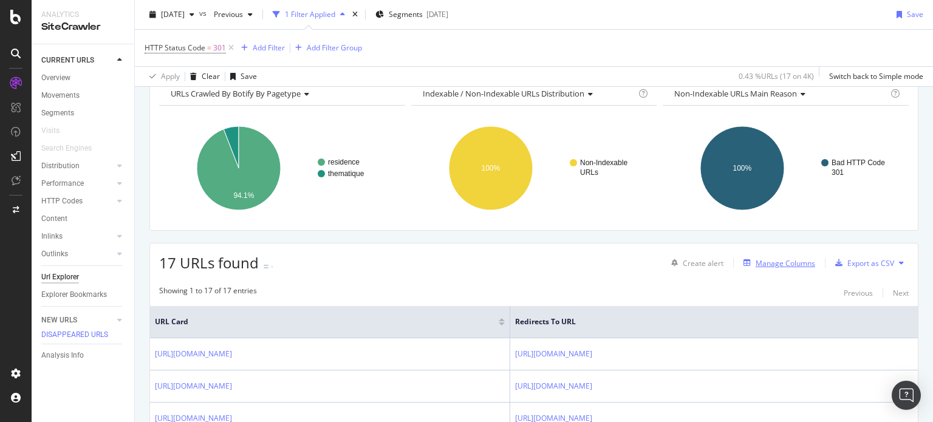
click at [765, 263] on div "Manage Columns" at bounding box center [786, 263] width 60 height 10
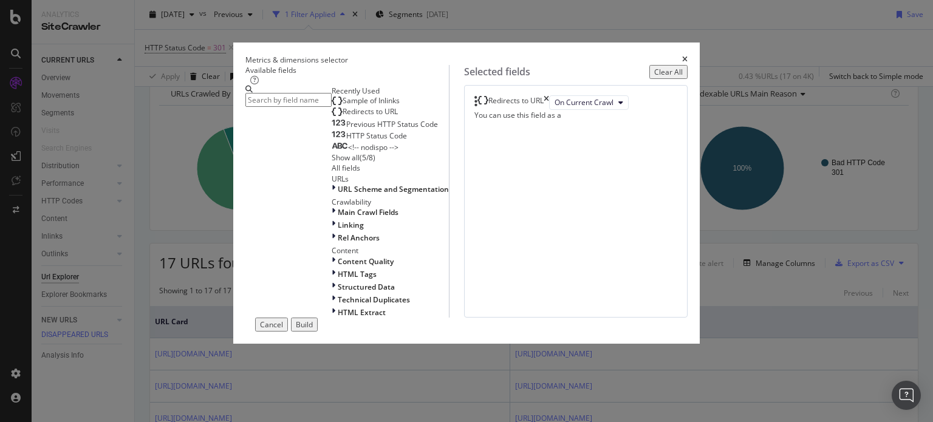
click at [332, 151] on div "Sample of Inlinks Redirects to URL Previous HTTP Status Code HTTP Status Code <…" at bounding box center [390, 129] width 117 height 67
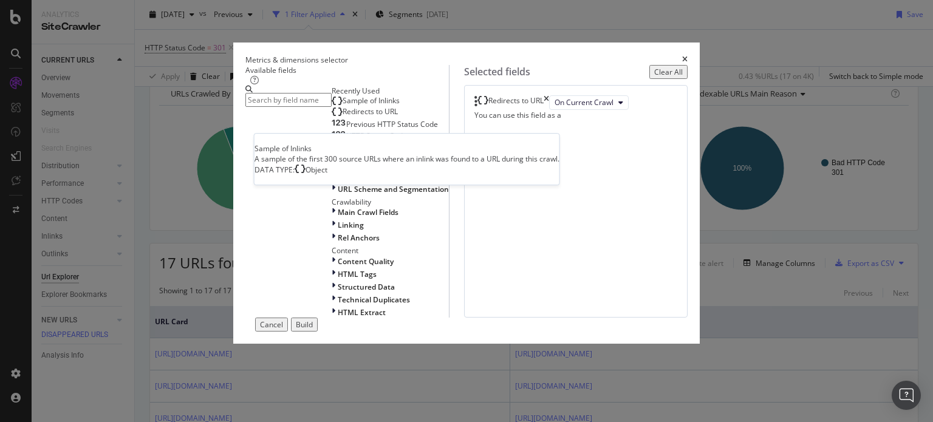
click at [343, 106] on span "Sample of Inlinks" at bounding box center [371, 100] width 57 height 10
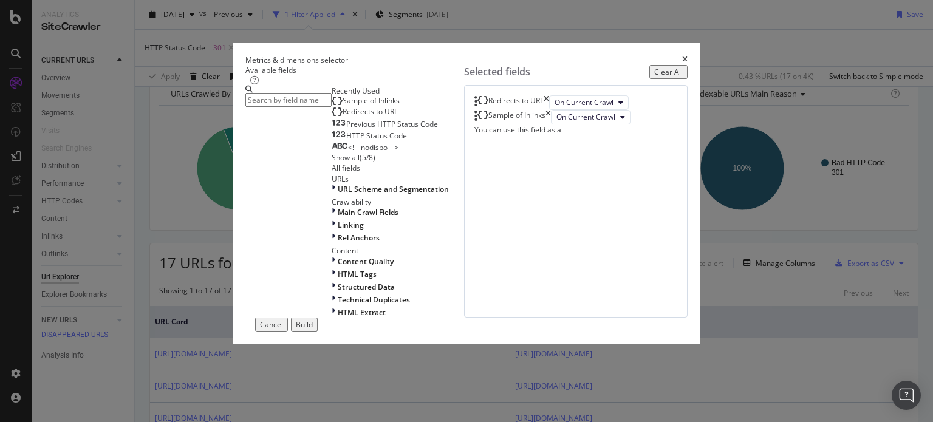
click at [313, 330] on div "Build" at bounding box center [304, 324] width 17 height 10
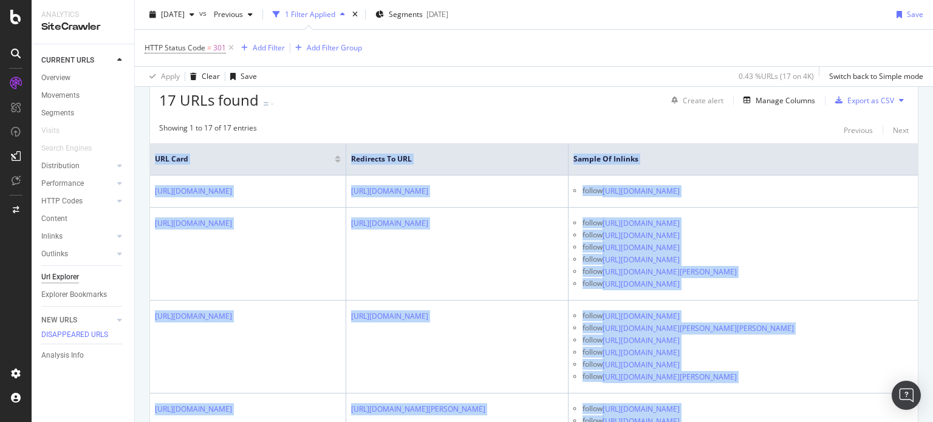
drag, startPoint x: 331, startPoint y: 373, endPoint x: 154, endPoint y: 165, distance: 273.6
copy div "URL Card Redirects to URL Sample of Inlinks [URL][DOMAIN_NAME] [URL][DOMAIN_NAM…"
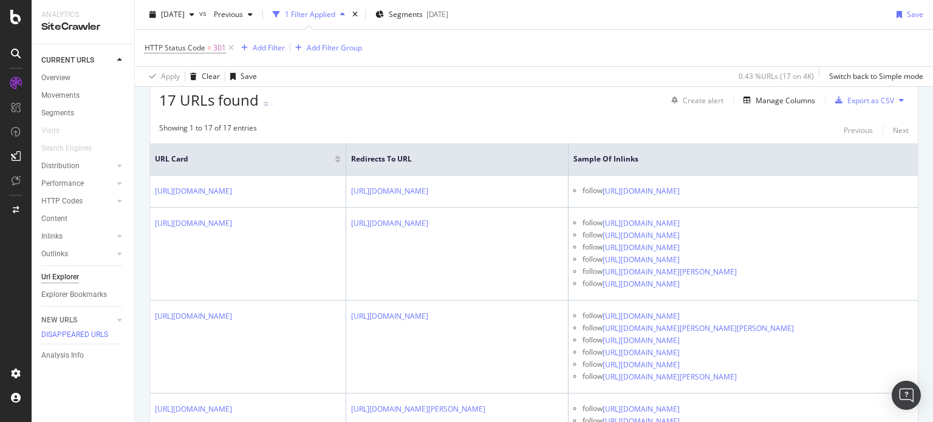
click at [15, 5] on div at bounding box center [16, 211] width 32 height 422
click at [10, 16] on icon at bounding box center [15, 17] width 11 height 15
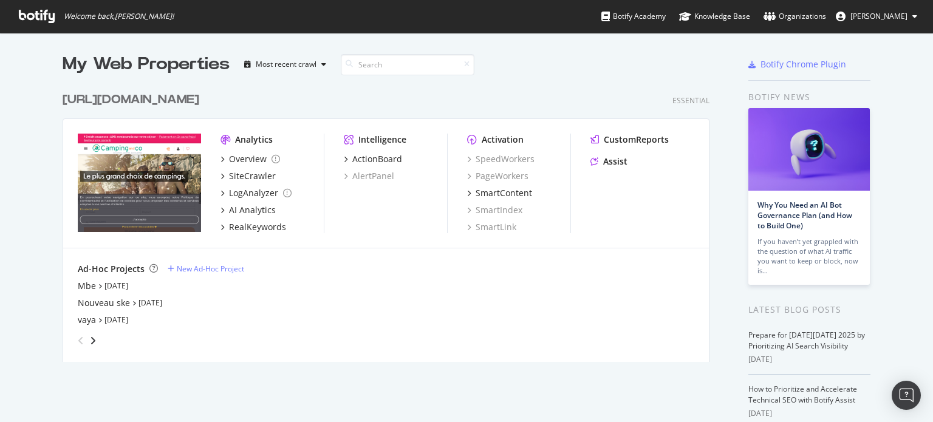
click at [92, 338] on div "grid" at bounding box center [383, 338] width 621 height 24
click at [90, 340] on icon "angle-right" at bounding box center [93, 341] width 6 height 10
click at [85, 336] on icon "angle-right" at bounding box center [83, 337] width 6 height 10
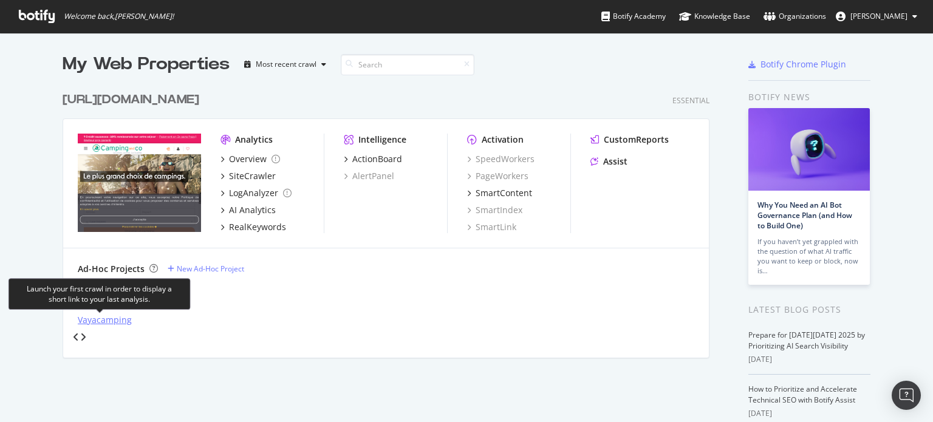
click at [110, 320] on div "Vayacamping" at bounding box center [105, 320] width 54 height 12
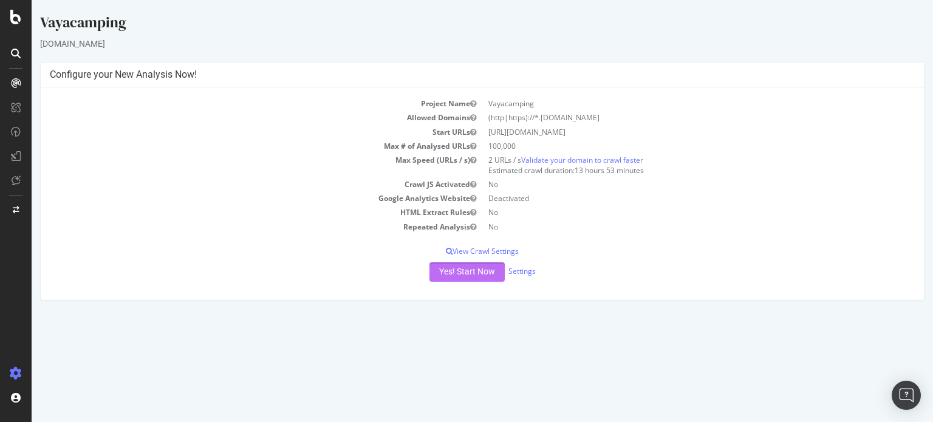
click at [459, 273] on button "Yes! Start Now" at bounding box center [466, 271] width 75 height 19
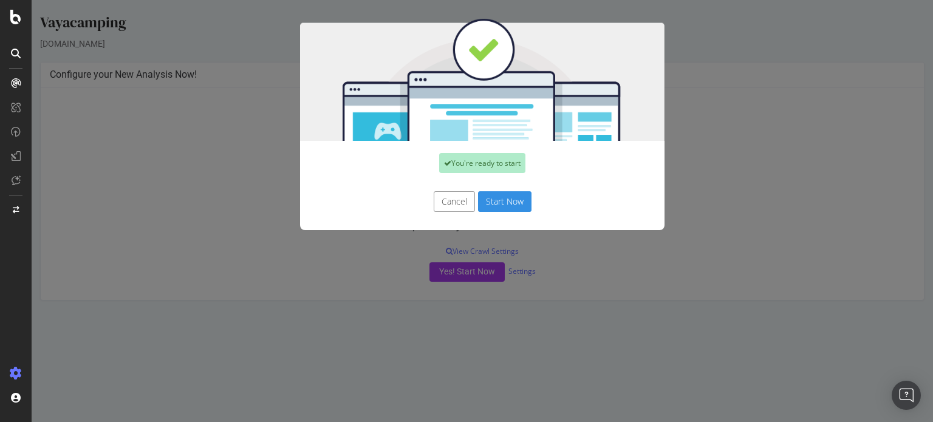
click at [498, 200] on button "Start Now" at bounding box center [504, 201] width 53 height 21
